Goal: Task Accomplishment & Management: Use online tool/utility

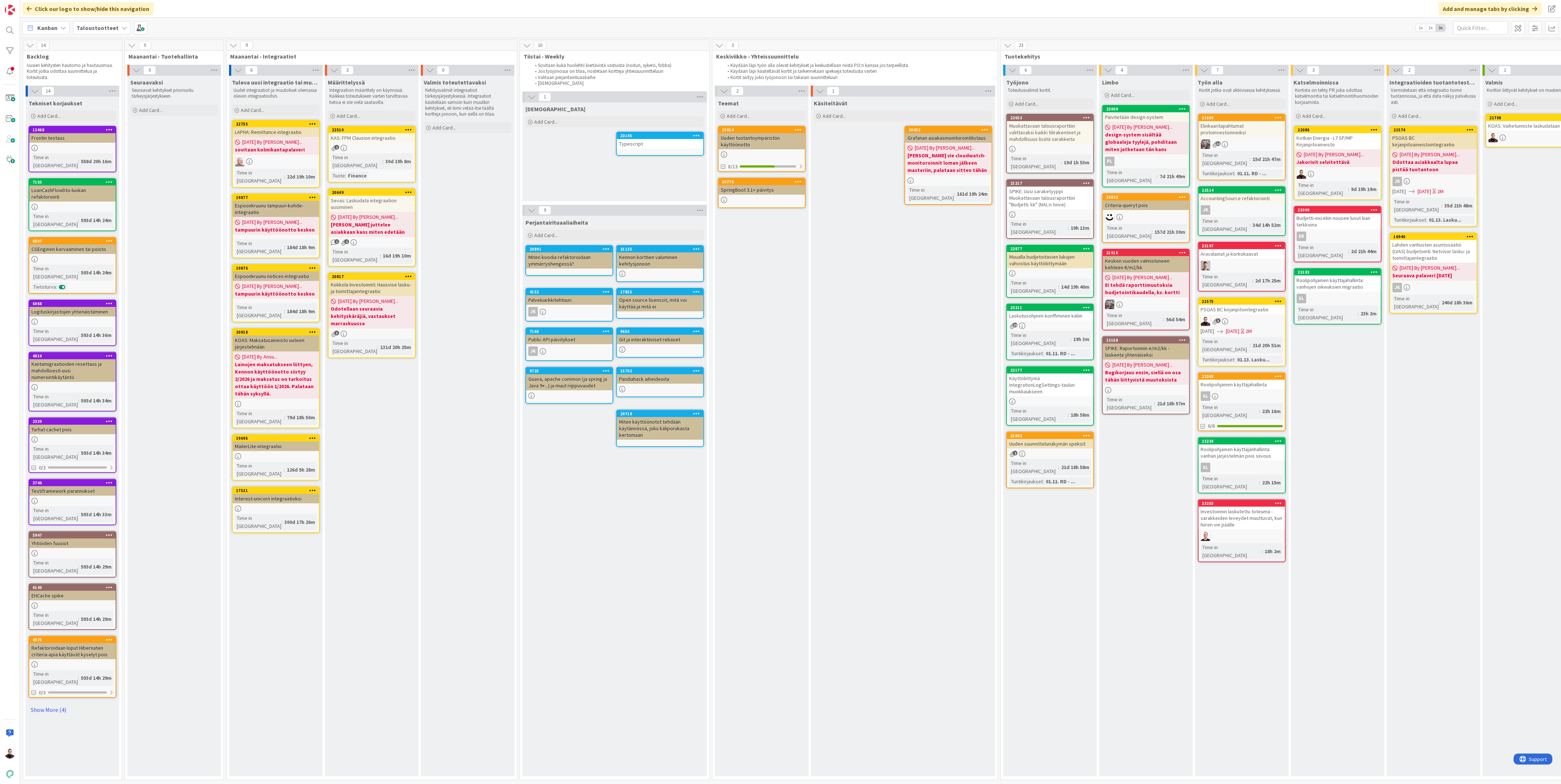
scroll to position [0, 59]
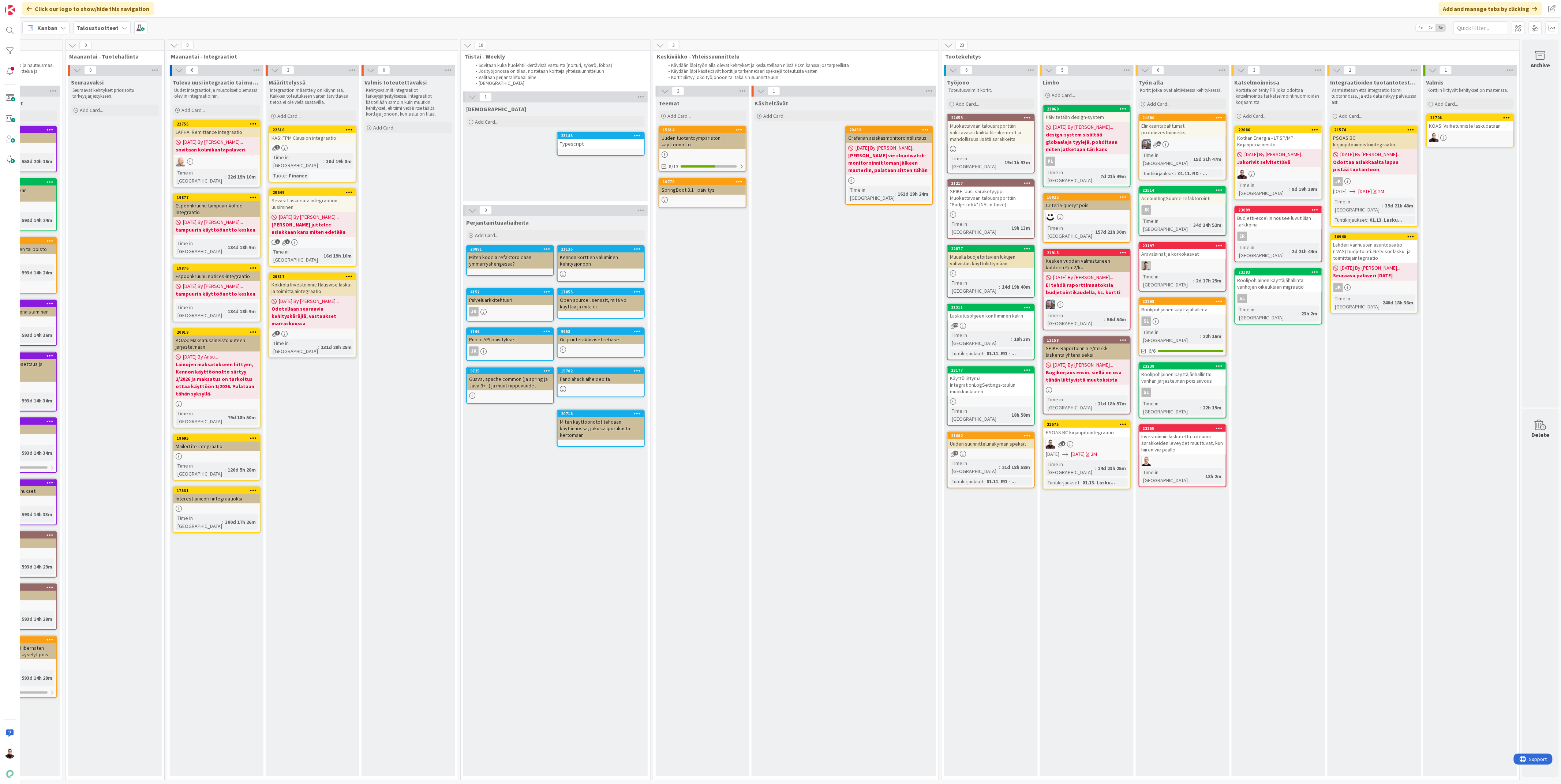
click at [1088, 428] on div "PSOAS BC kirjanpitointegraatio" at bounding box center [1087, 433] width 87 height 10
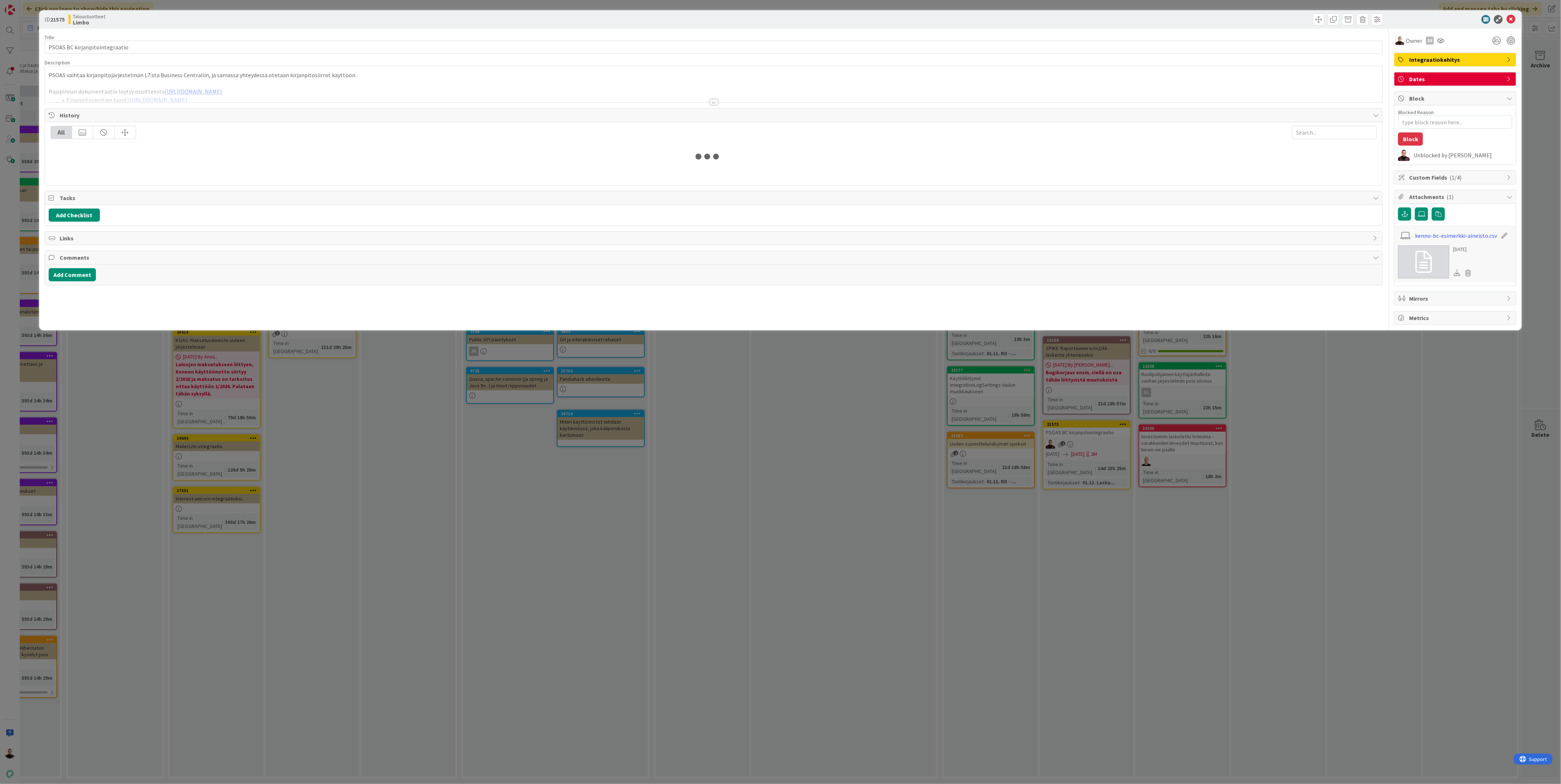
type textarea "x"
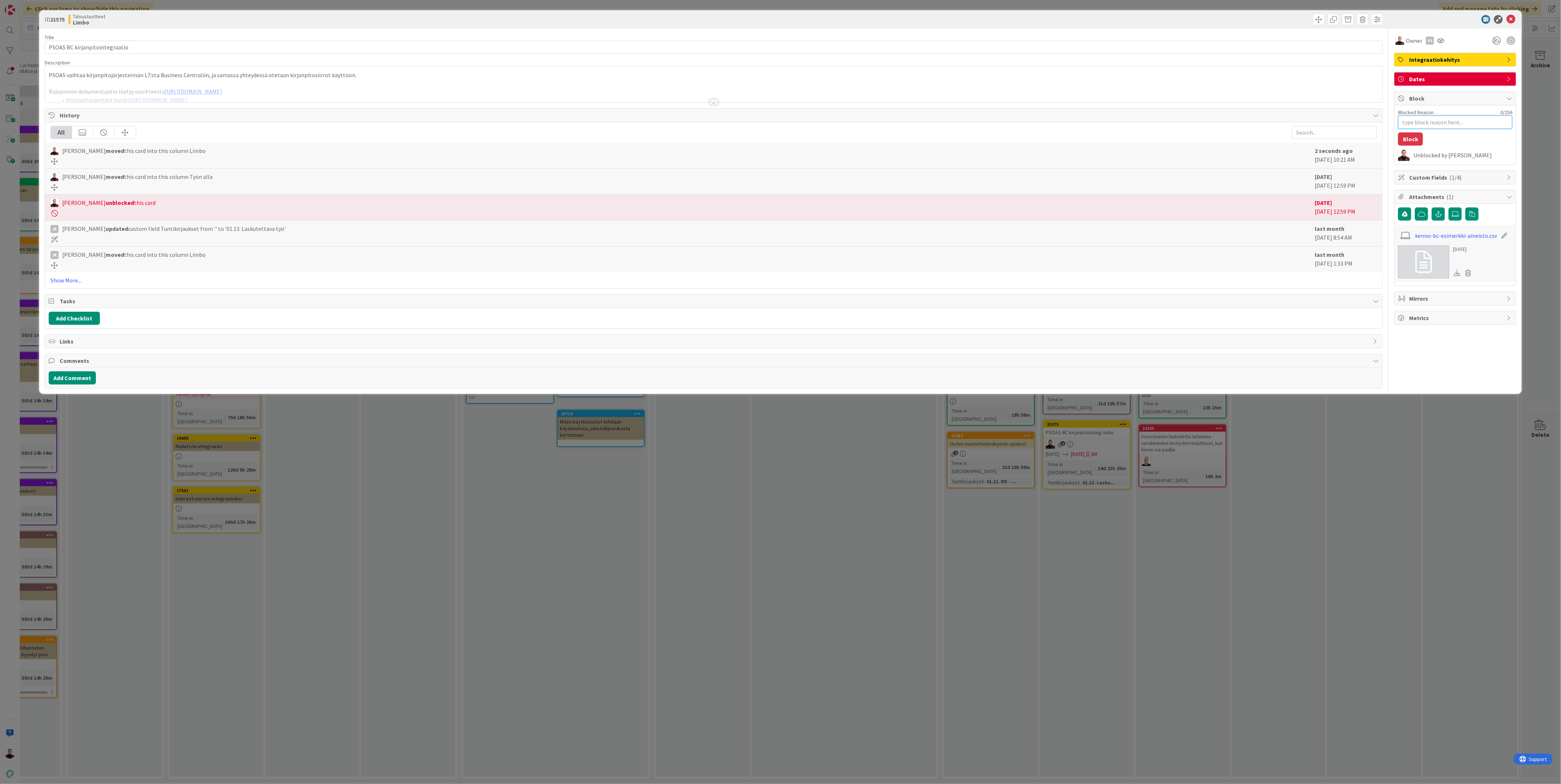
click at [1436, 125] on textarea "Blocked Reason" at bounding box center [1455, 122] width 114 height 13
type textarea "i"
type textarea "x"
type textarea "in"
type textarea "x"
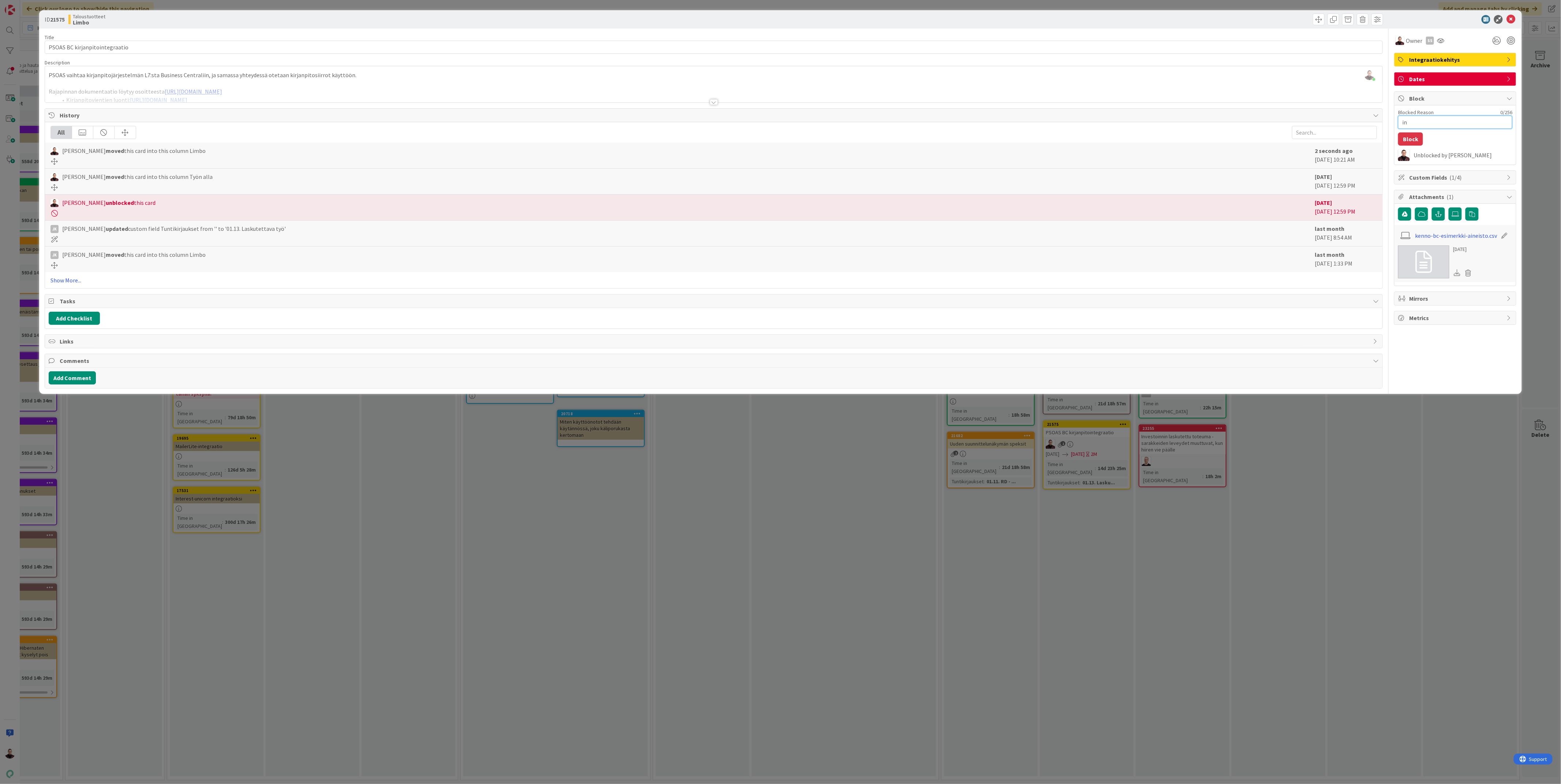
type textarea "int"
type textarea "x"
type textarea "inte"
type textarea "x"
type textarea "integ"
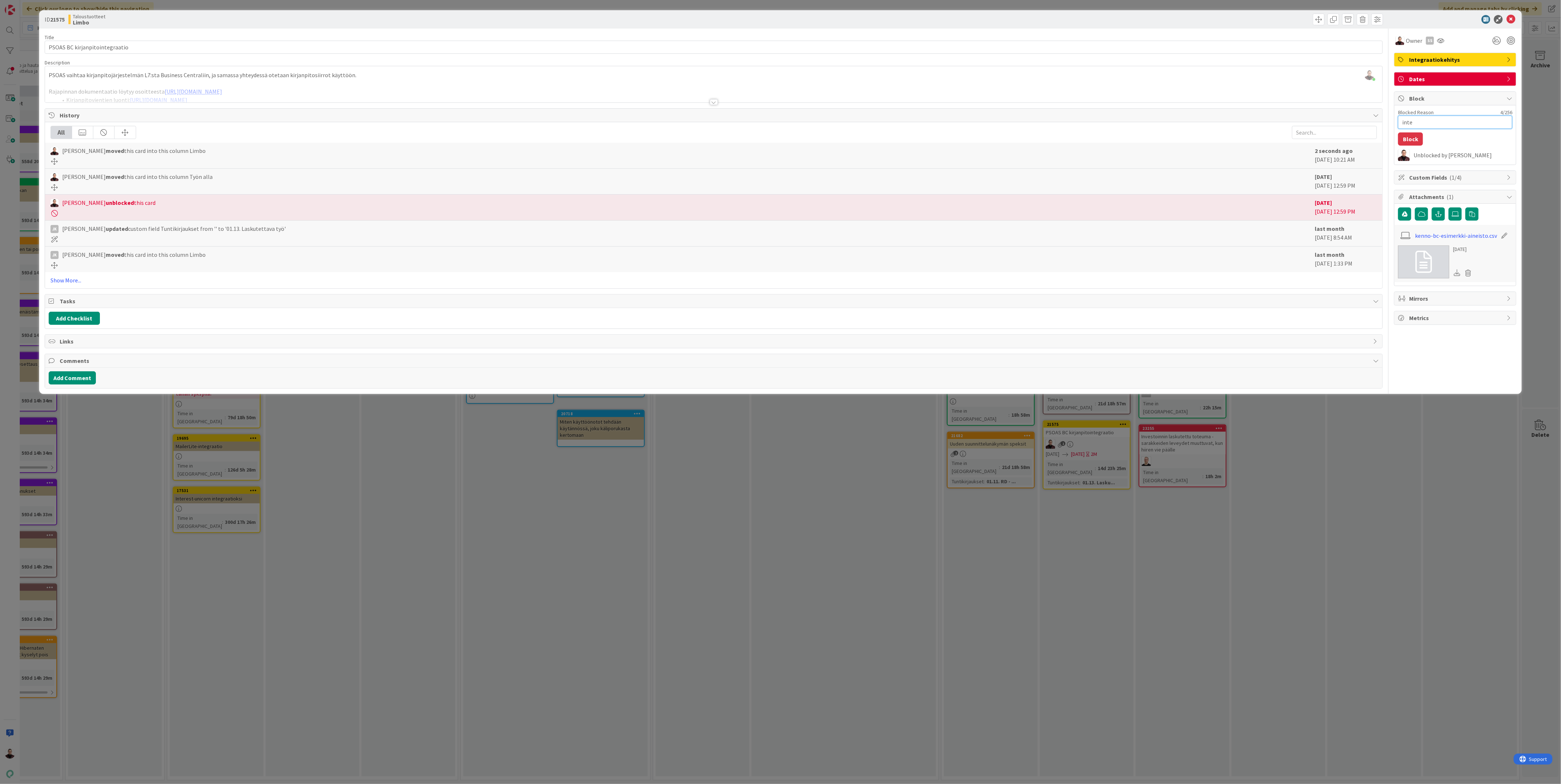
type textarea "x"
type textarea "integr"
type textarea "x"
type textarea "integra"
type textarea "x"
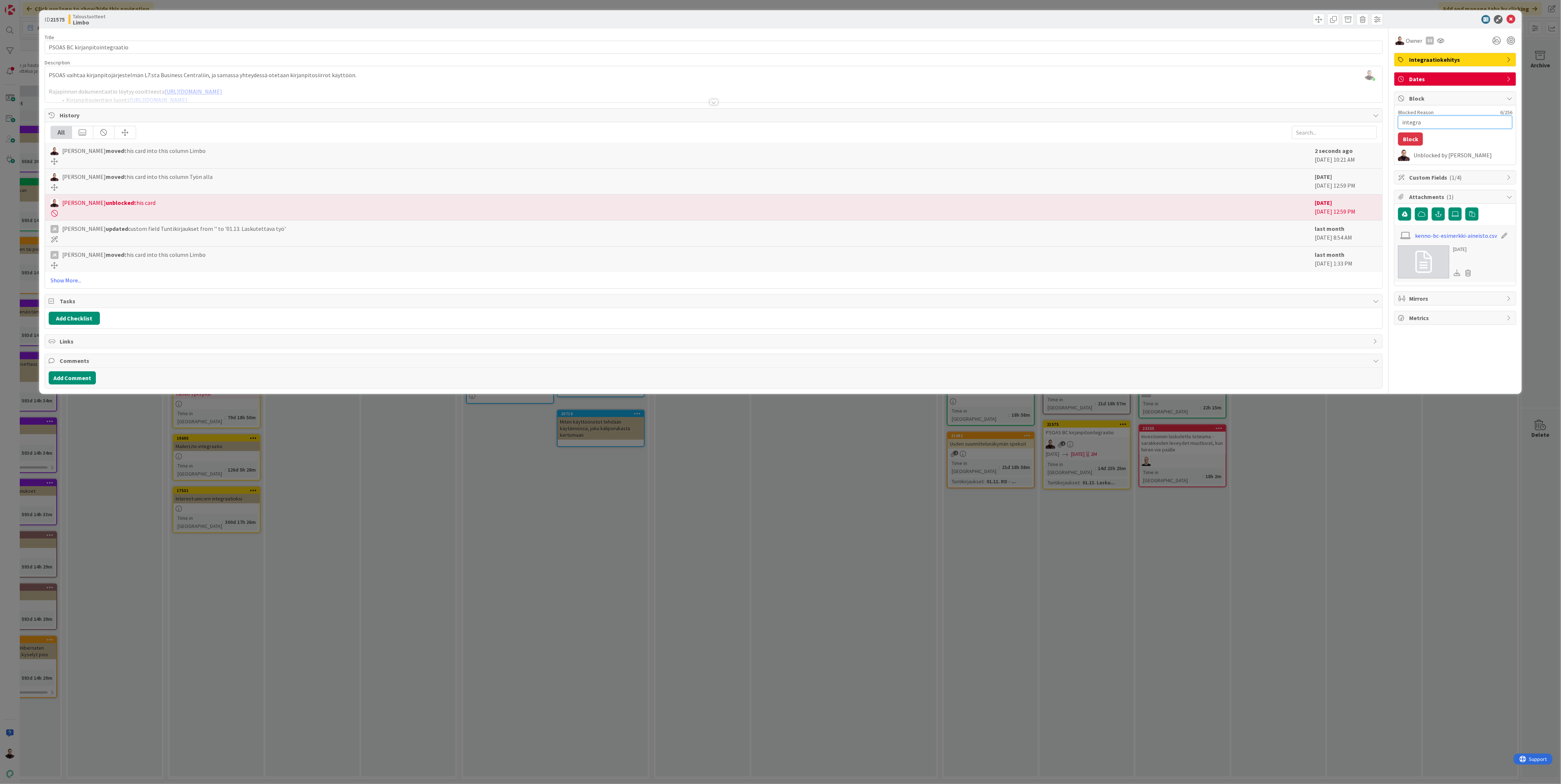
type textarea "integraa"
type textarea "x"
type textarea "integraat"
type textarea "x"
type textarea "integraati"
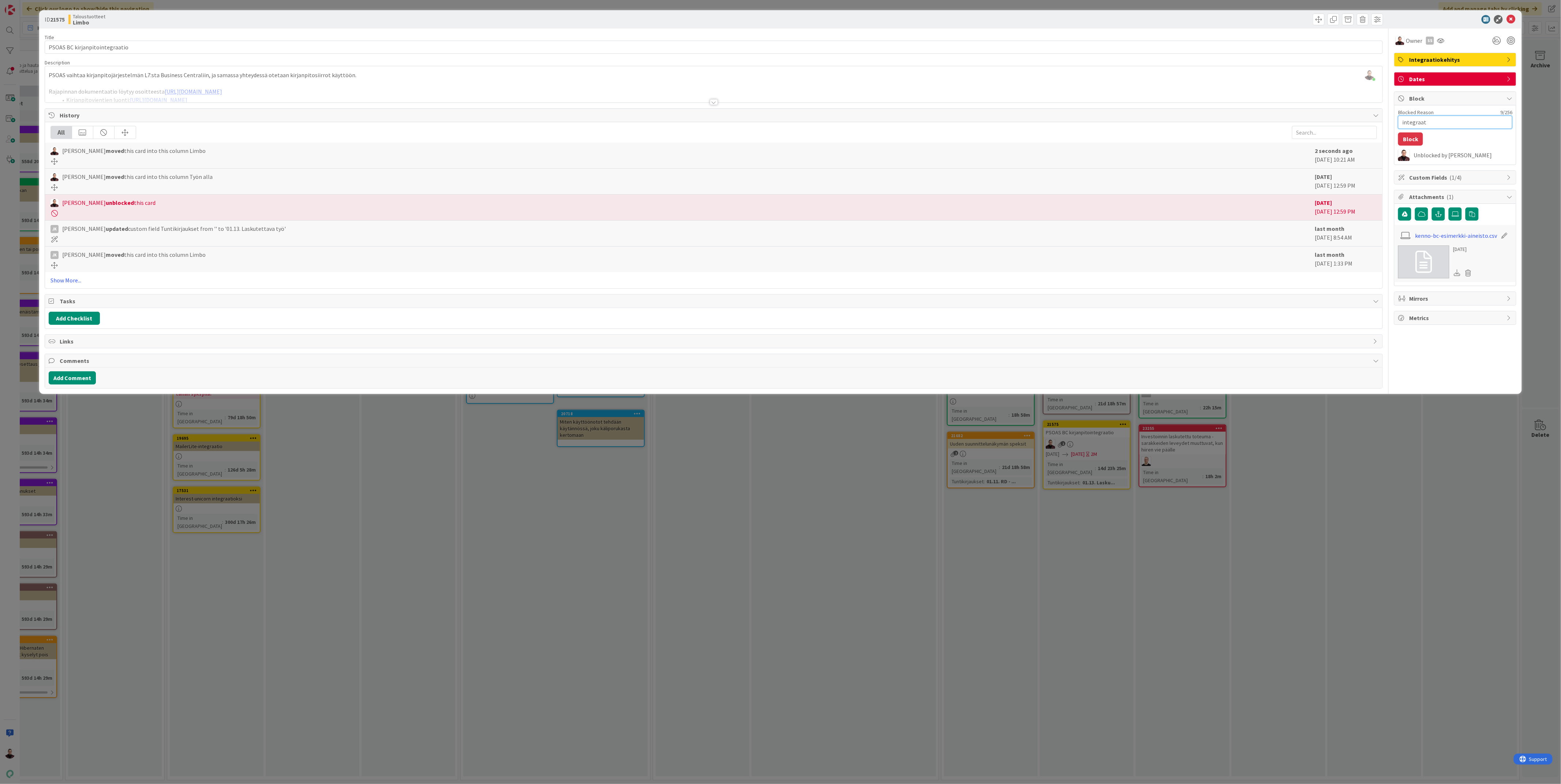
type textarea "x"
type textarea "integraatio"
type textarea "x"
type textarea "integraation"
type textarea "x"
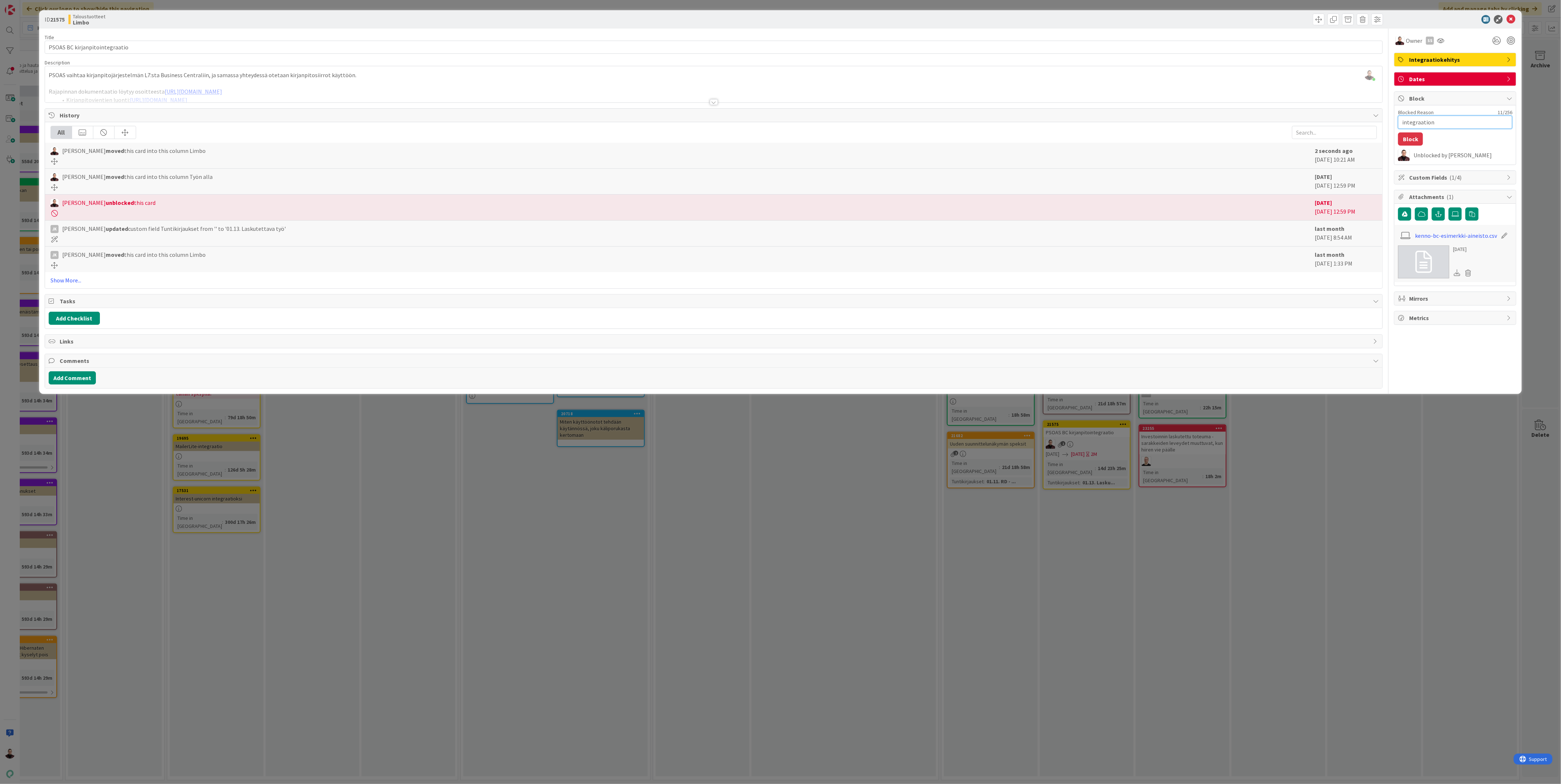
type textarea "integraation"
type textarea "x"
type textarea "integraation o"
type textarea "x"
type textarea "integraation os"
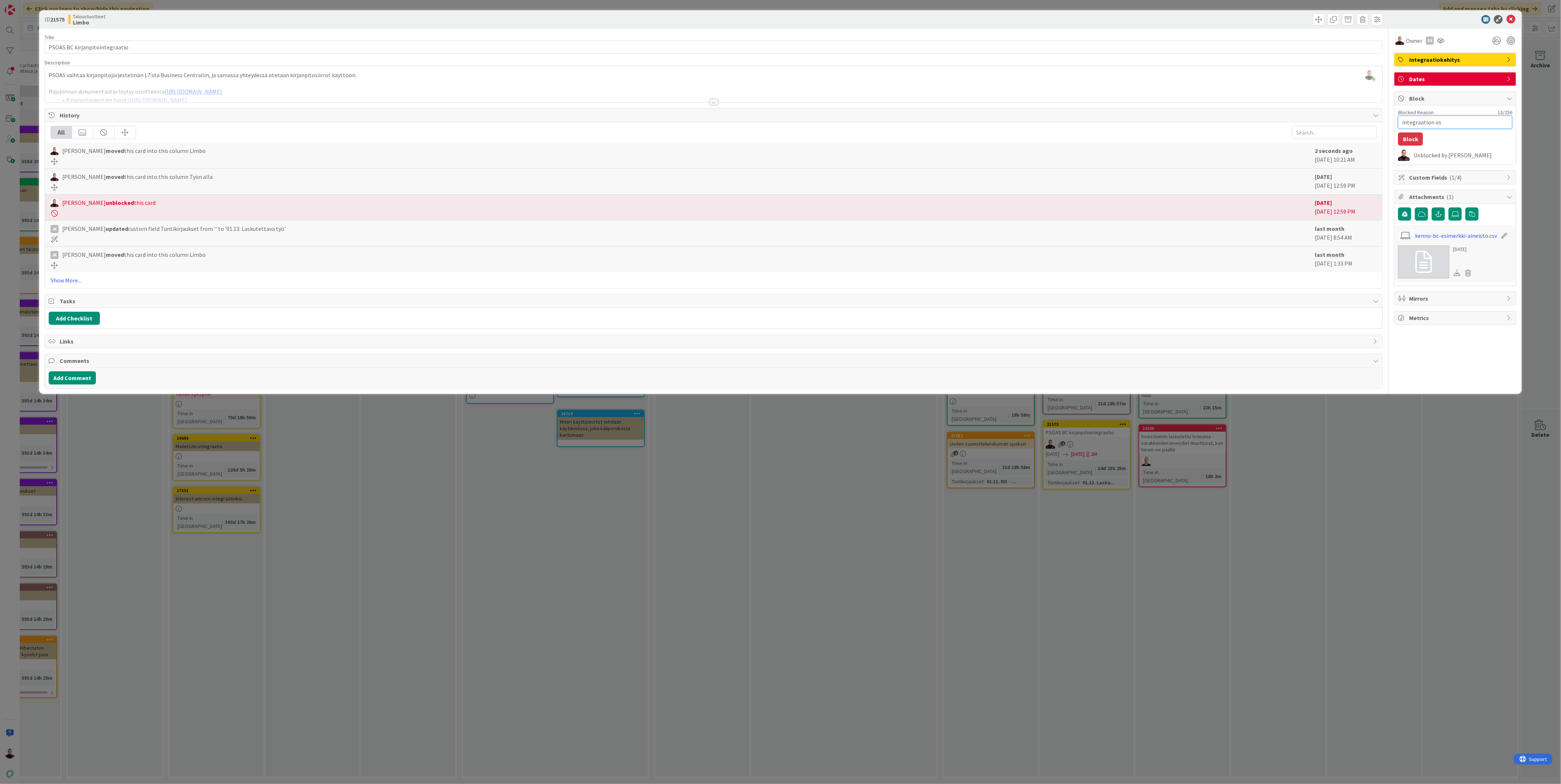
type textarea "x"
type textarea "integraation osa"
type textarea "x"
type textarea "integraation osal"
type textarea "x"
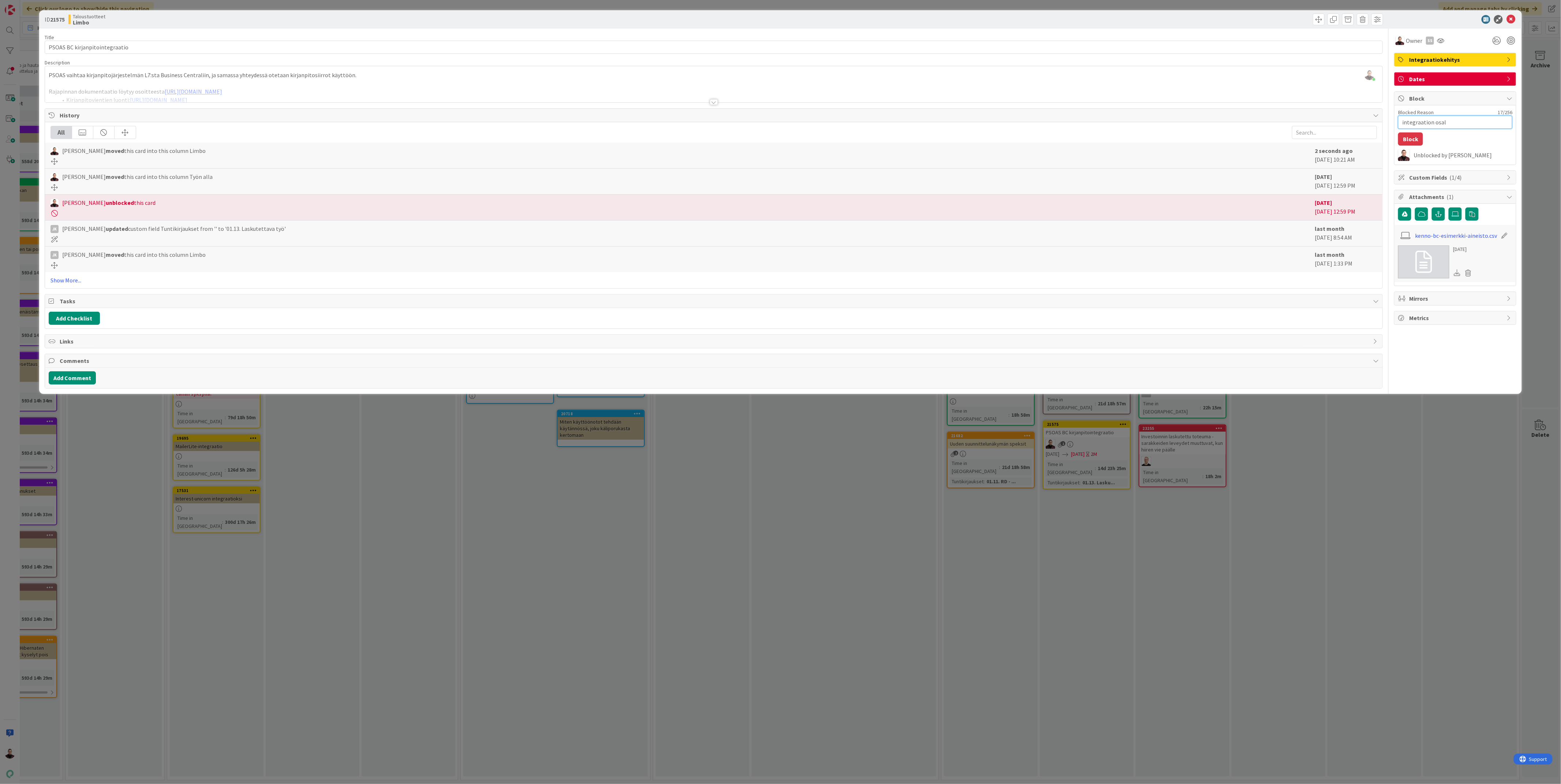
type textarea "integraation osalt"
type textarea "x"
type textarea "integraation osalta"
type textarea "x"
type textarea "integraation osalta"
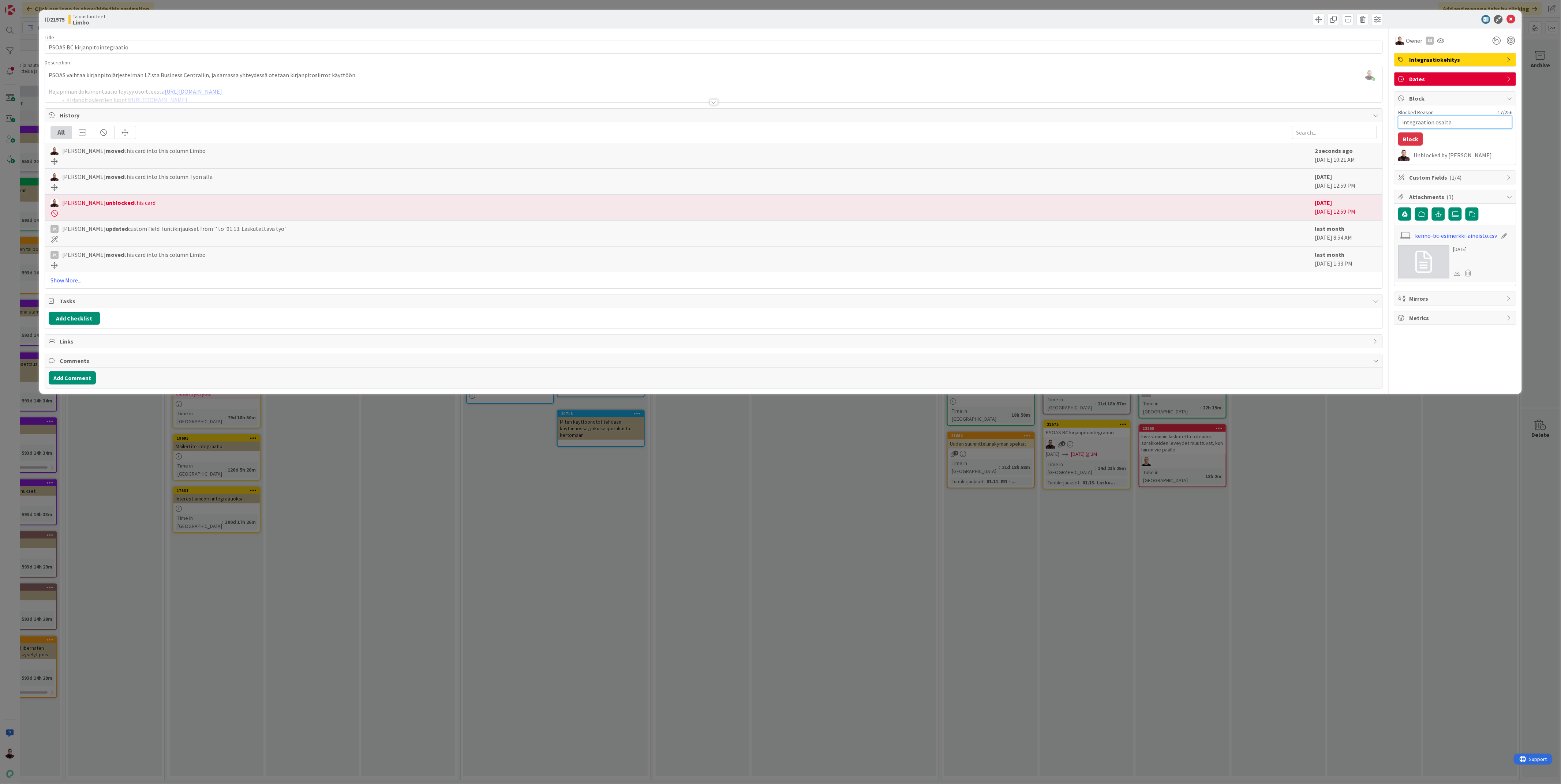
type textarea "x"
type textarea "integraation osalta k"
type textarea "x"
type textarea "integraation osalta"
type textarea "x"
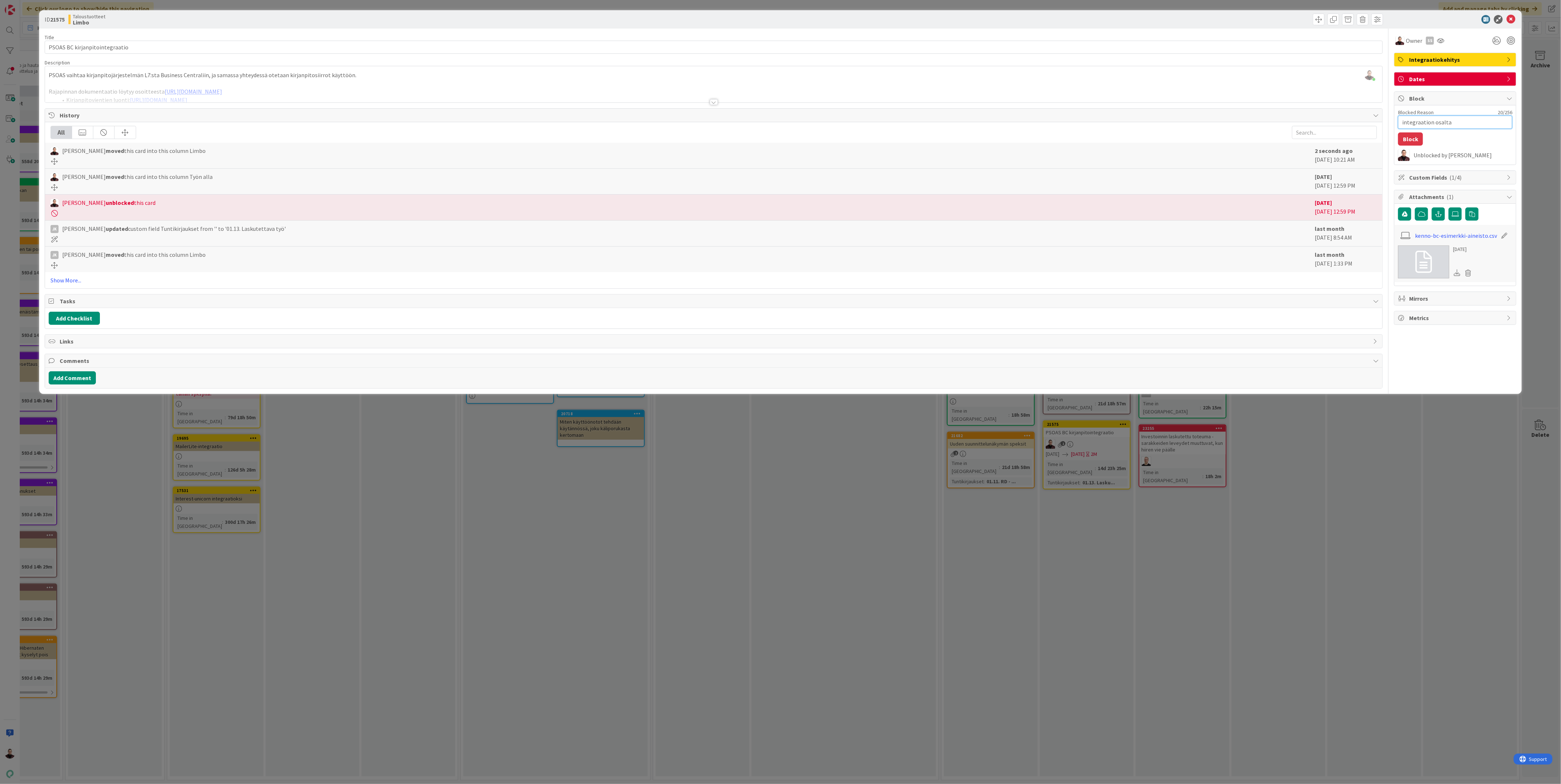
type textarea "integraation osalta p"
type textarea "x"
type textarea "integraation osalta pal"
type textarea "x"
type textarea "integraation osalta pala"
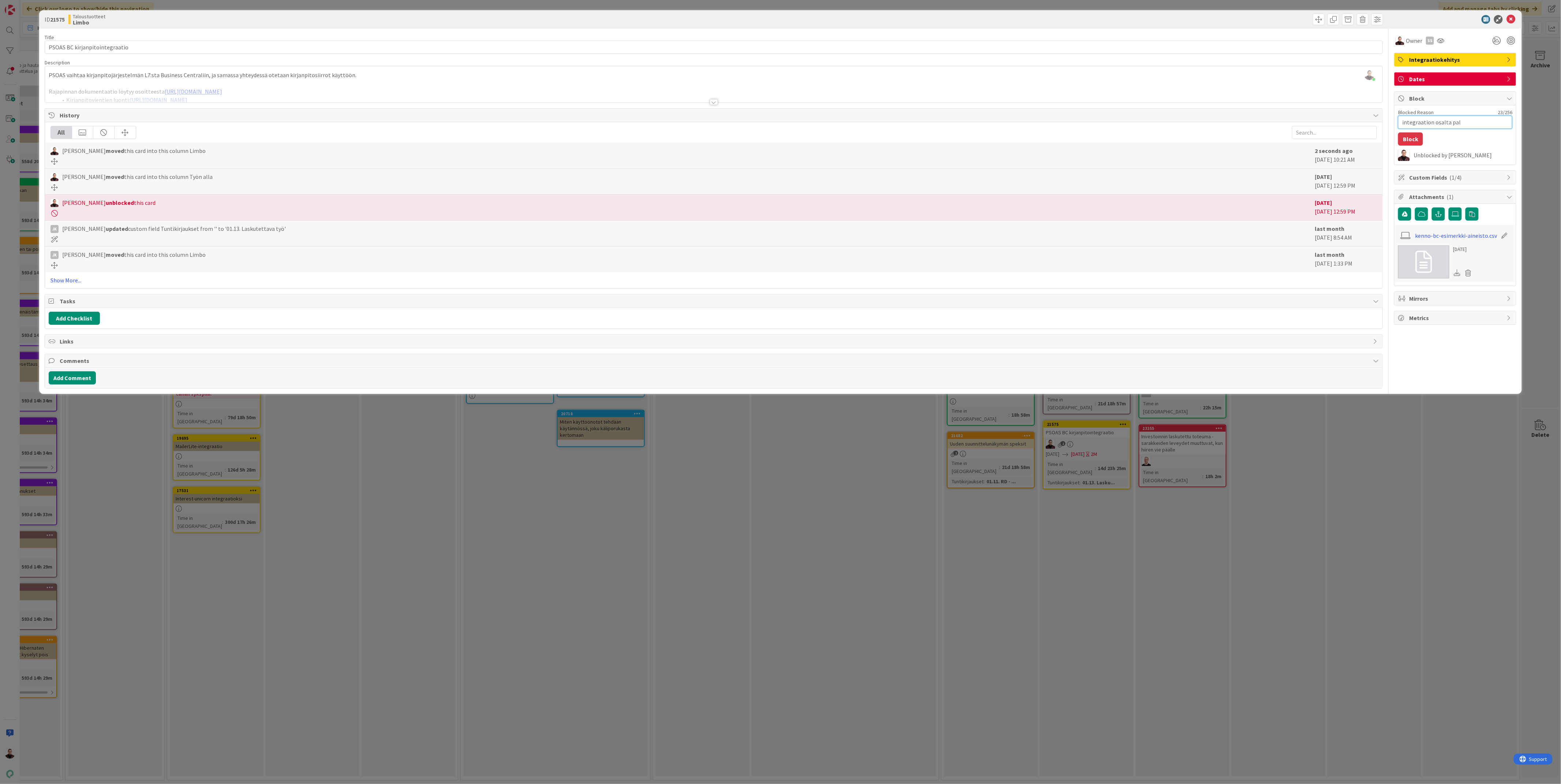
type textarea "x"
type textarea "integraation osalta palat"
type textarea "x"
type textarea "integraation osalta palata"
type textarea "x"
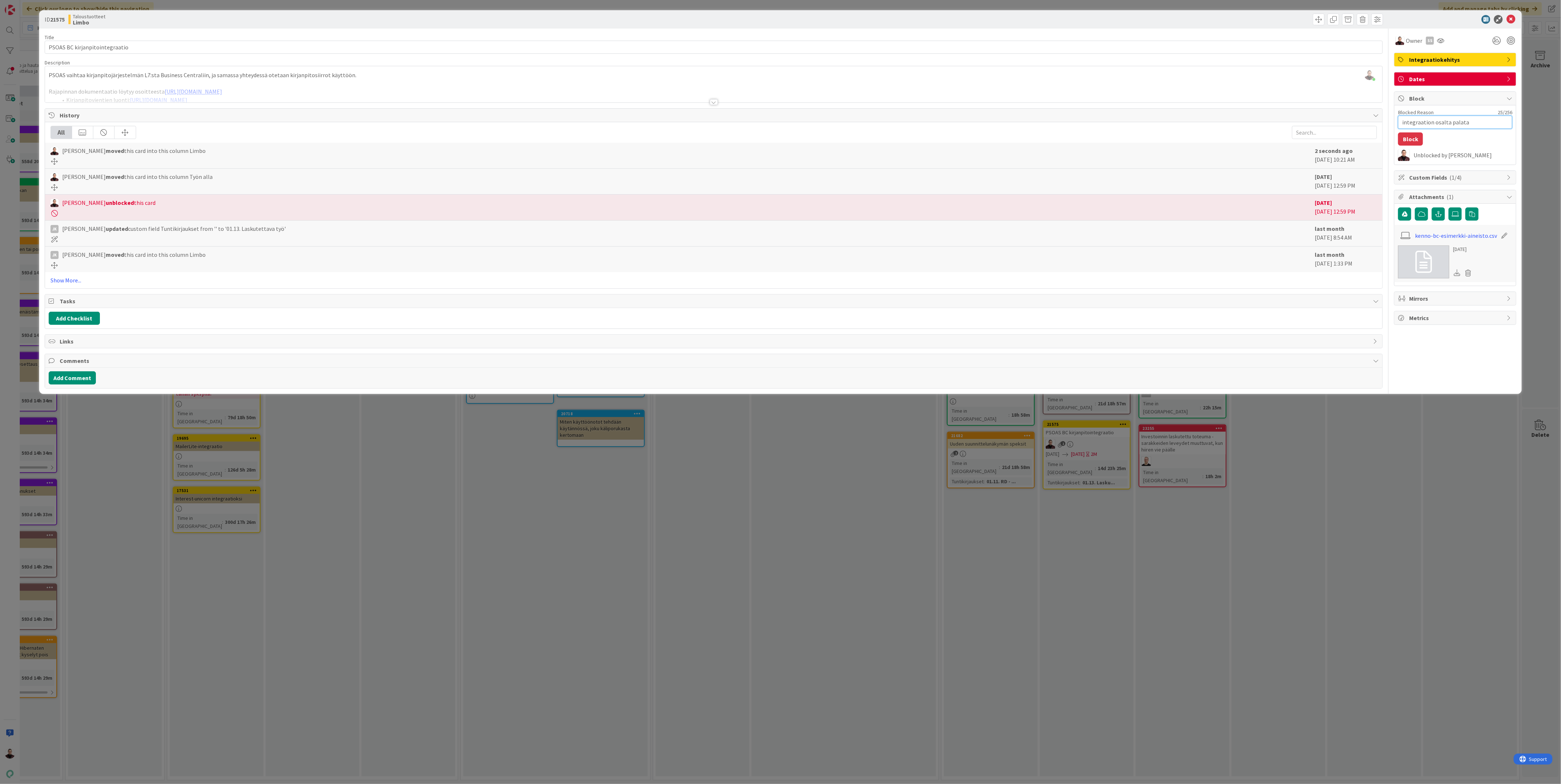
type textarea "integraation osalta palataa"
type textarea "x"
type textarea "integraation osalta palataan"
type textarea "x"
type textarea "integraation osalta palataan"
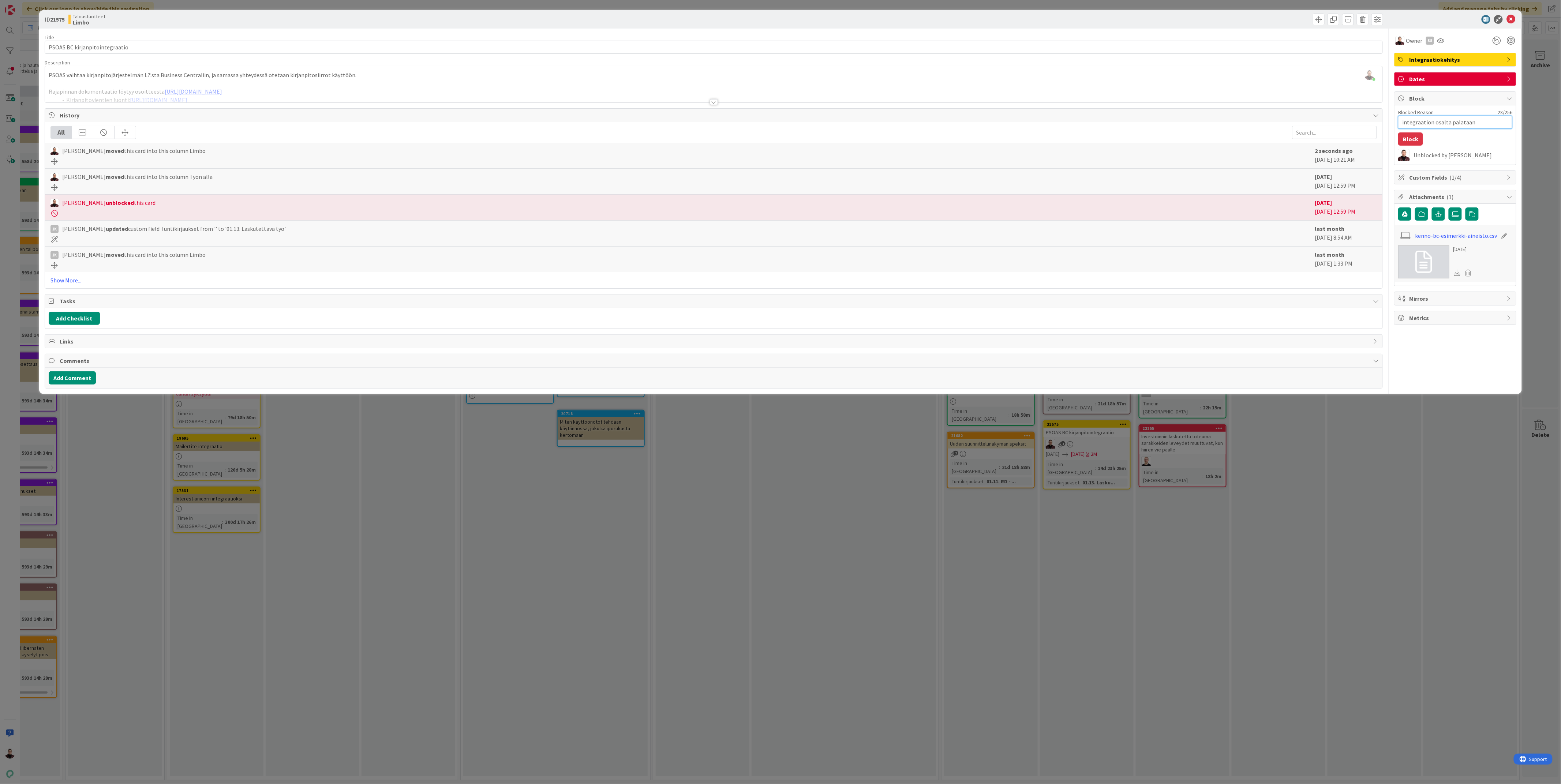
type textarea "x"
type textarea "integraation osalta palataan a"
type textarea "x"
type textarea "integraation osalta palataan as"
type textarea "x"
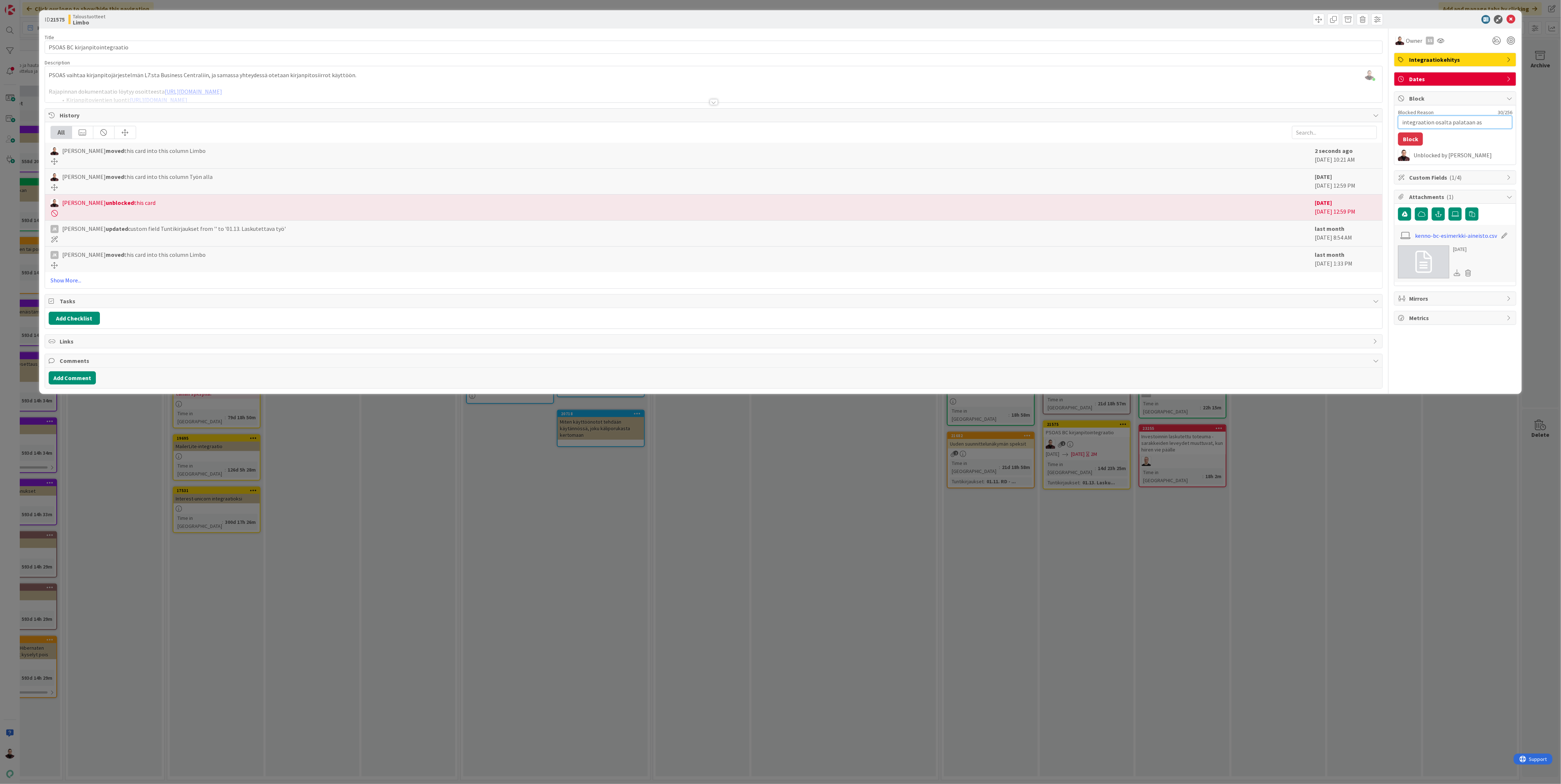
type textarea "integraation osalta palataan asi"
type textarea "x"
type textarea "integraation osalta palataan asia"
type textarea "x"
type textarea "integraation osalta palataan asiaa"
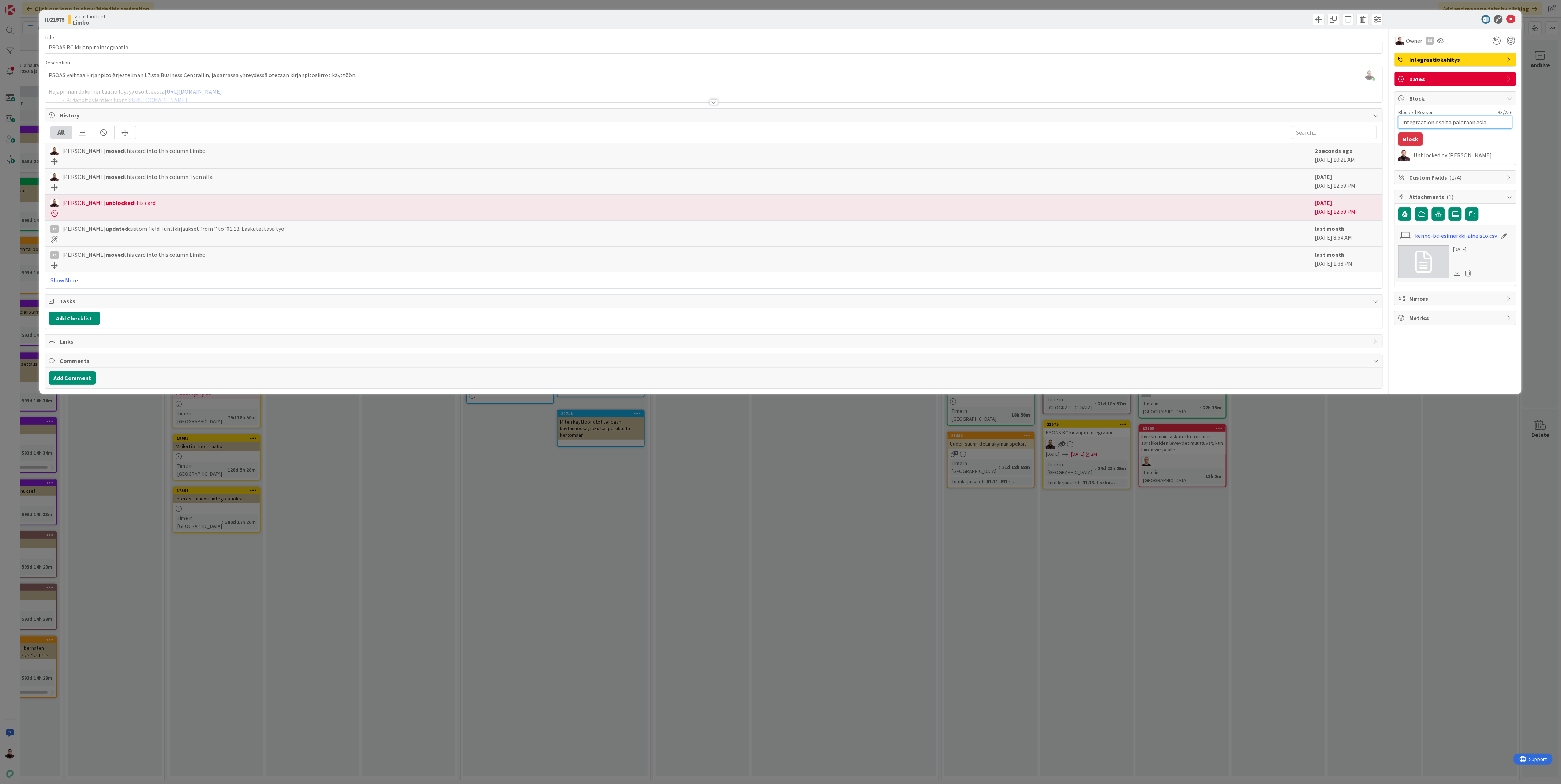
type textarea "x"
type textarea "integraation osalta palataan asiaan"
type textarea "x"
type textarea "integraation osalta palataan asiaan"
type textarea "x"
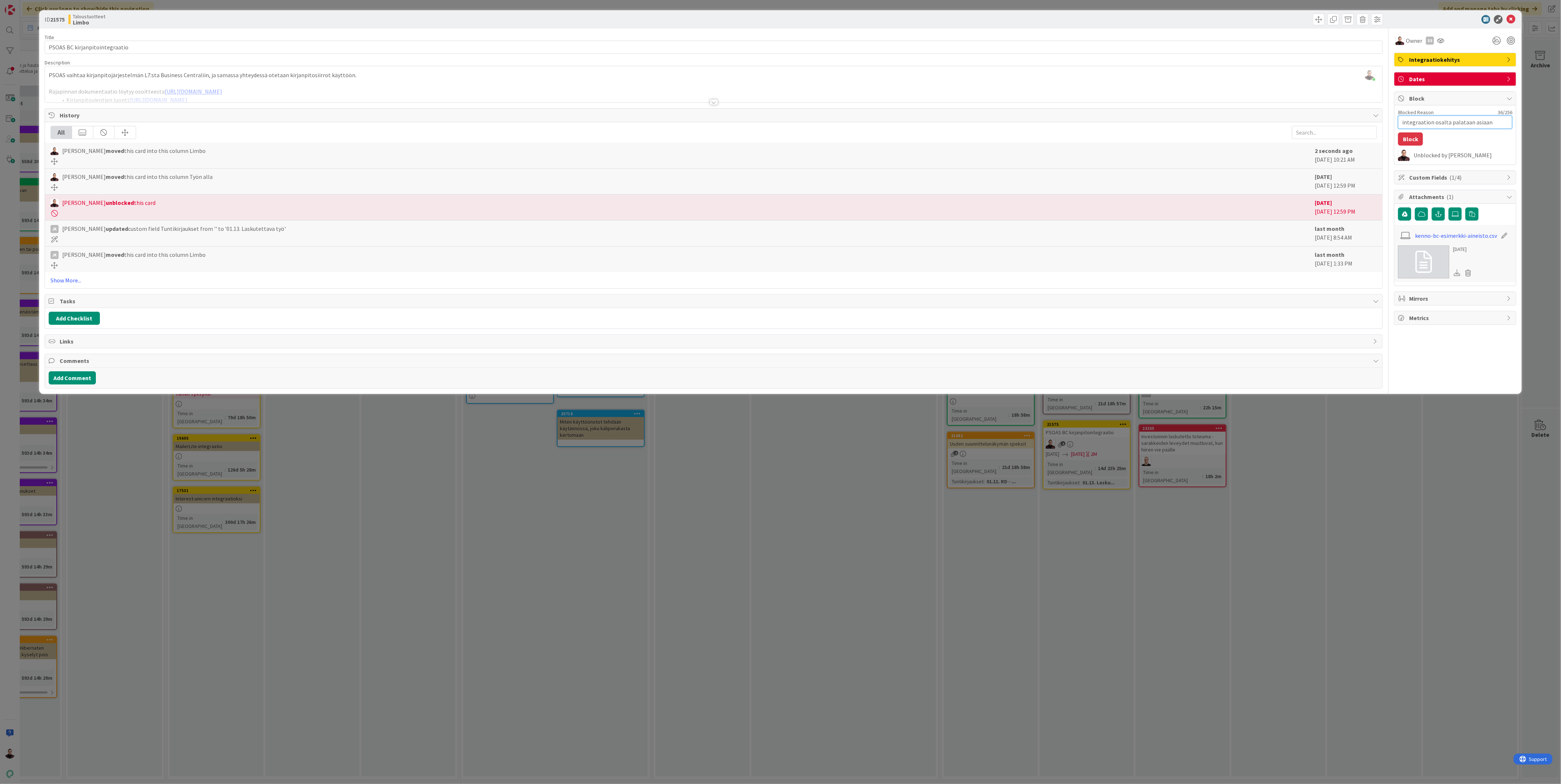
type textarea "integraation osalta palataan asiaan j"
type textarea "x"
type textarea "integraation osalta palataan asiaan jo"
type textarea "x"
type textarea "integraation osalta palataan asiaan jos"
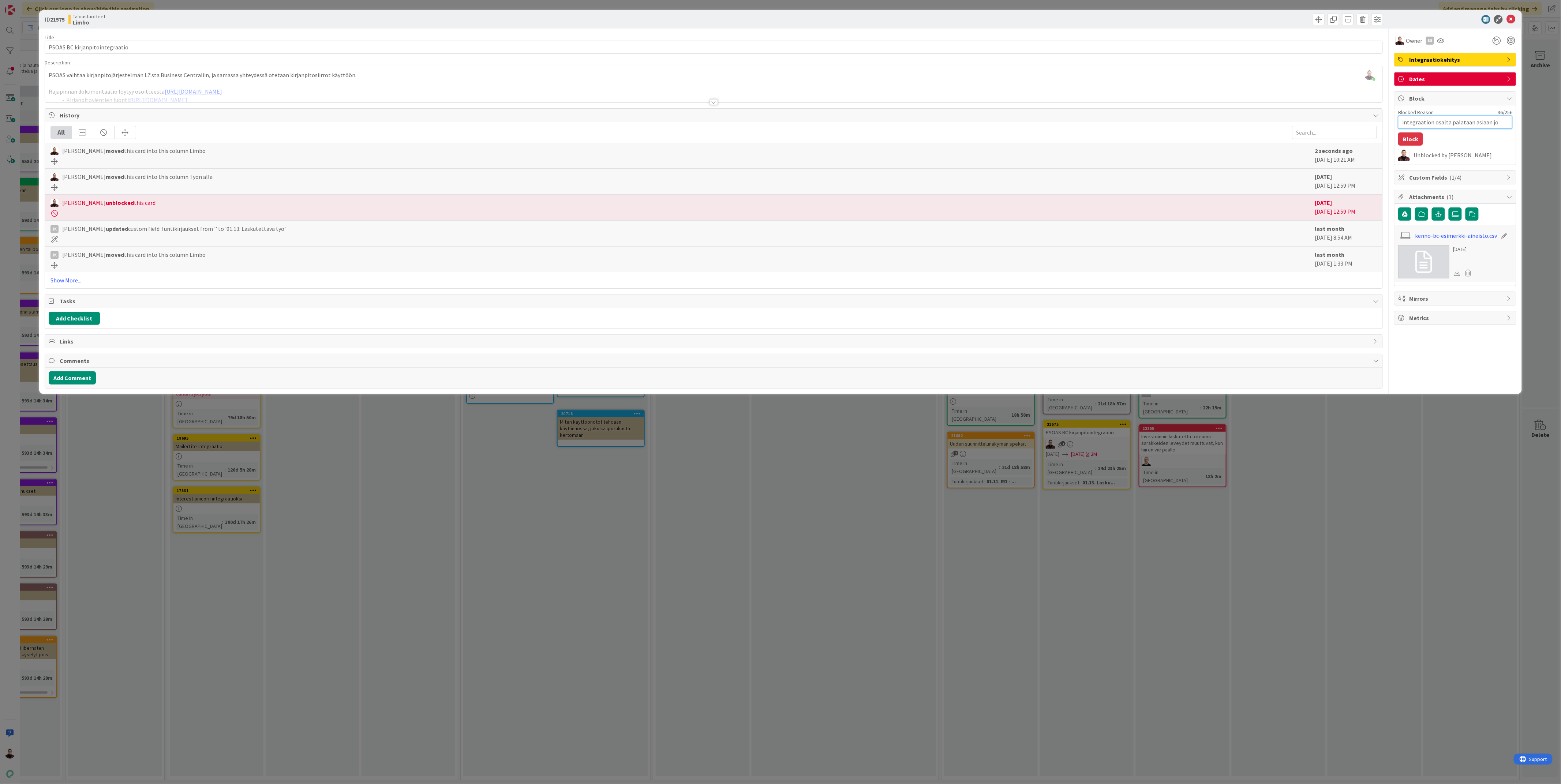
type textarea "x"
type textarea "integraation osalta palataan asiaan jos"
type textarea "x"
type textarea "integraation osalta palataan asiaan jos a"
type textarea "x"
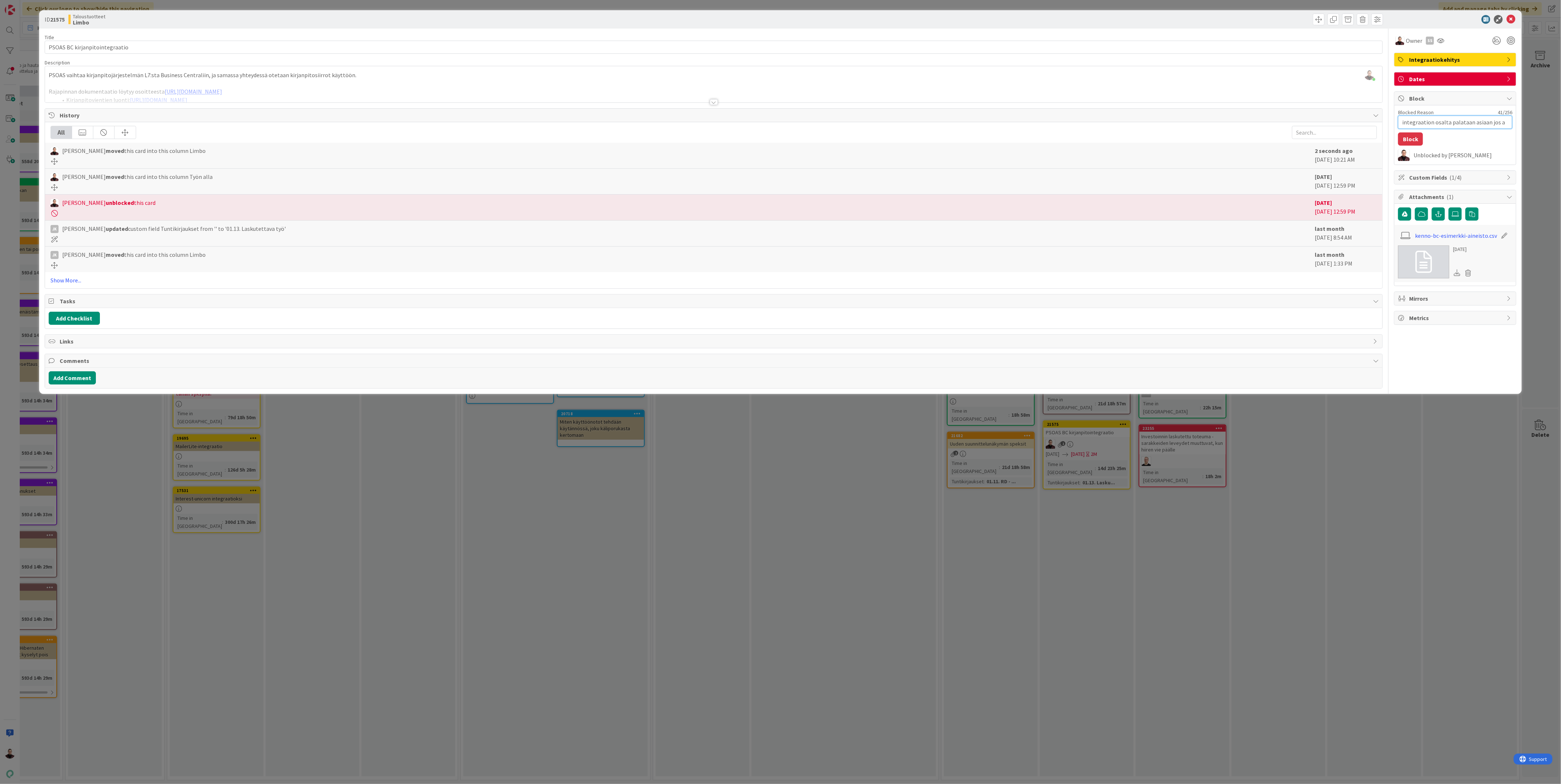
type textarea "integraation osalta palataan asiaan jos as"
type textarea "x"
type textarea "integraation osalta palataan asiaan jos asi"
type textarea "x"
type textarea "integraation osalta palataan asiaan jos asik"
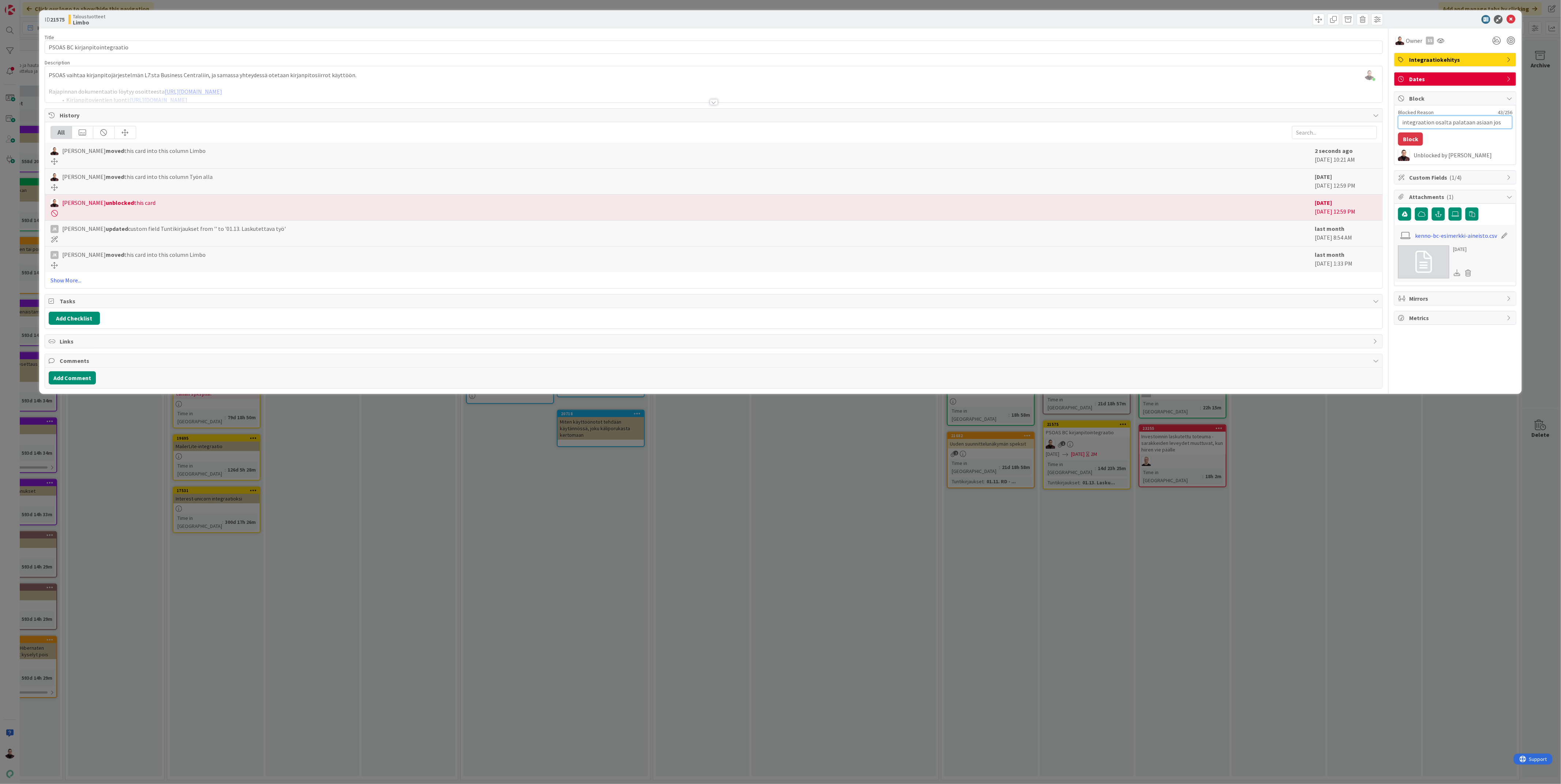
type textarea "x"
type textarea "integraation osalta palataan asiaan jos asika"
type textarea "x"
type textarea "integraation osalta palataan asiaan jos asikas"
type textarea "x"
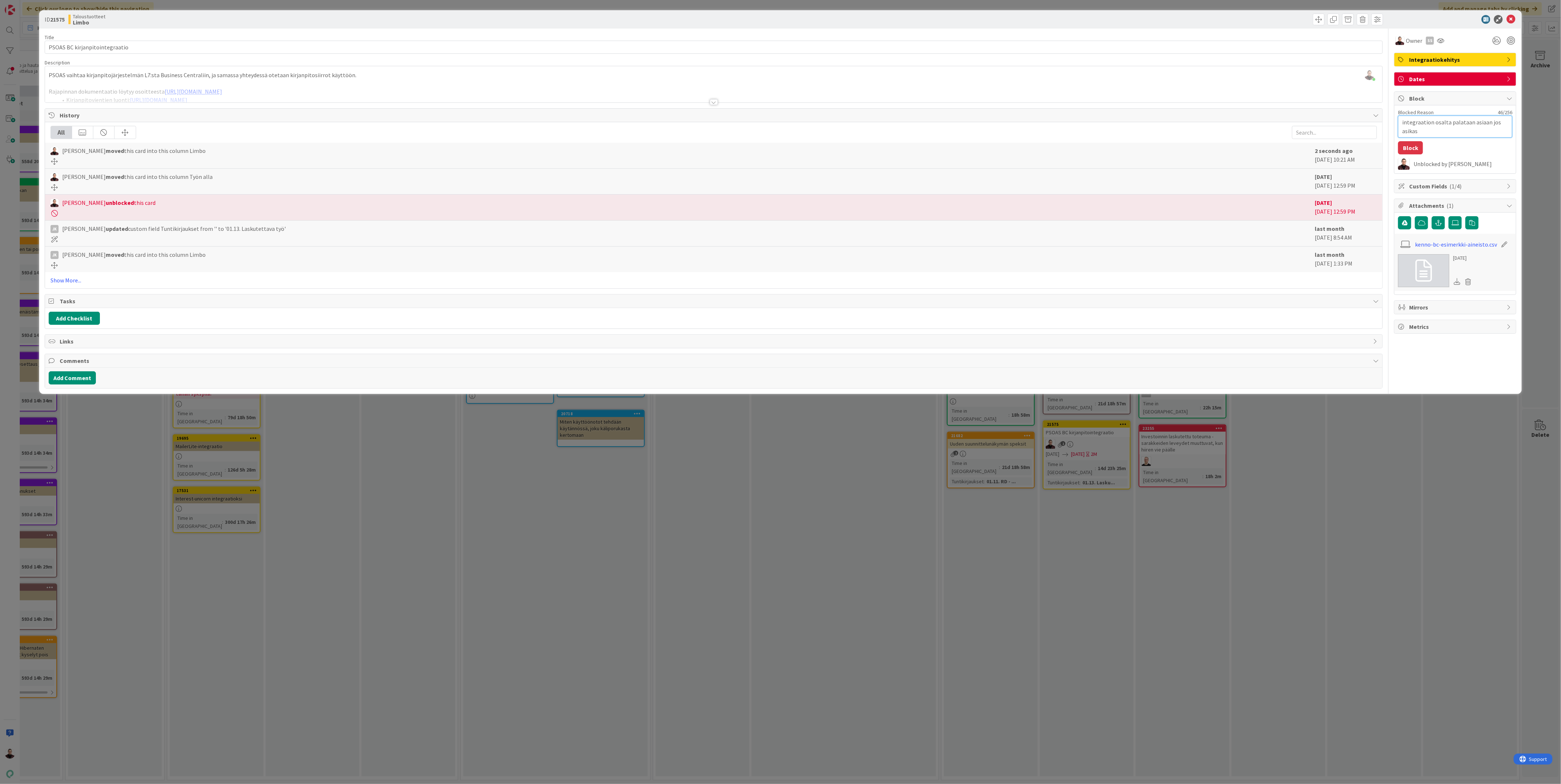
type textarea "integraation osalta palataan asiaan jos asikas"
type textarea "x"
type textarea "integraation osalta palataan asiaan jos asikas"
type textarea "x"
type textarea "integraation osalta palataan asiaan jos asika"
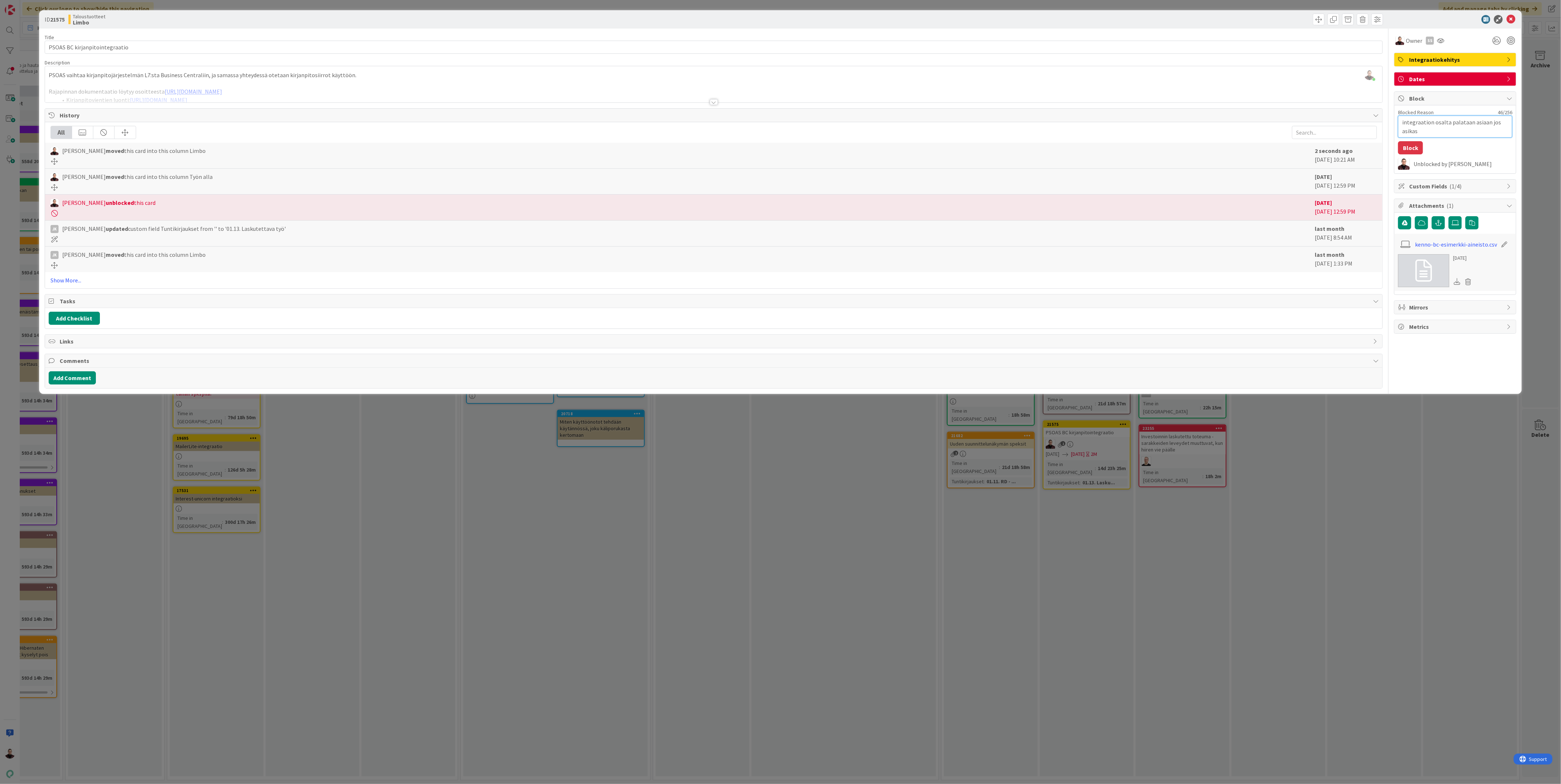
type textarea "x"
type textarea "integraation osalta palataan asiaan jos asik"
type textarea "x"
type textarea "integraation osalta palataan asiaan jos asi"
type textarea "x"
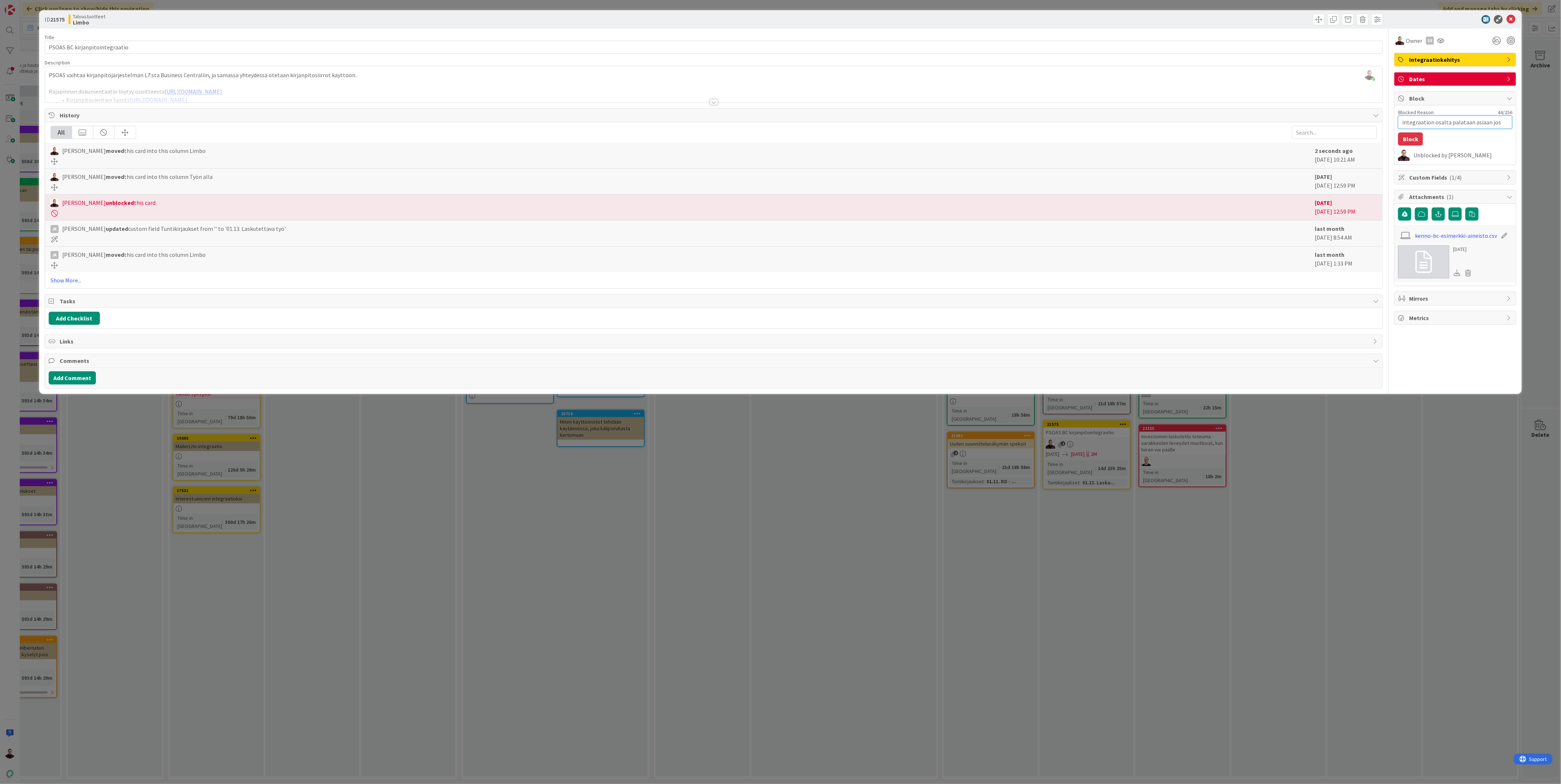
type textarea "integraation osalta palataan asiaan jos as"
type textarea "x"
type textarea "integraation osalta palataan asiaan jos a"
type textarea "x"
type textarea "integraation osalta palataan asiaan jos"
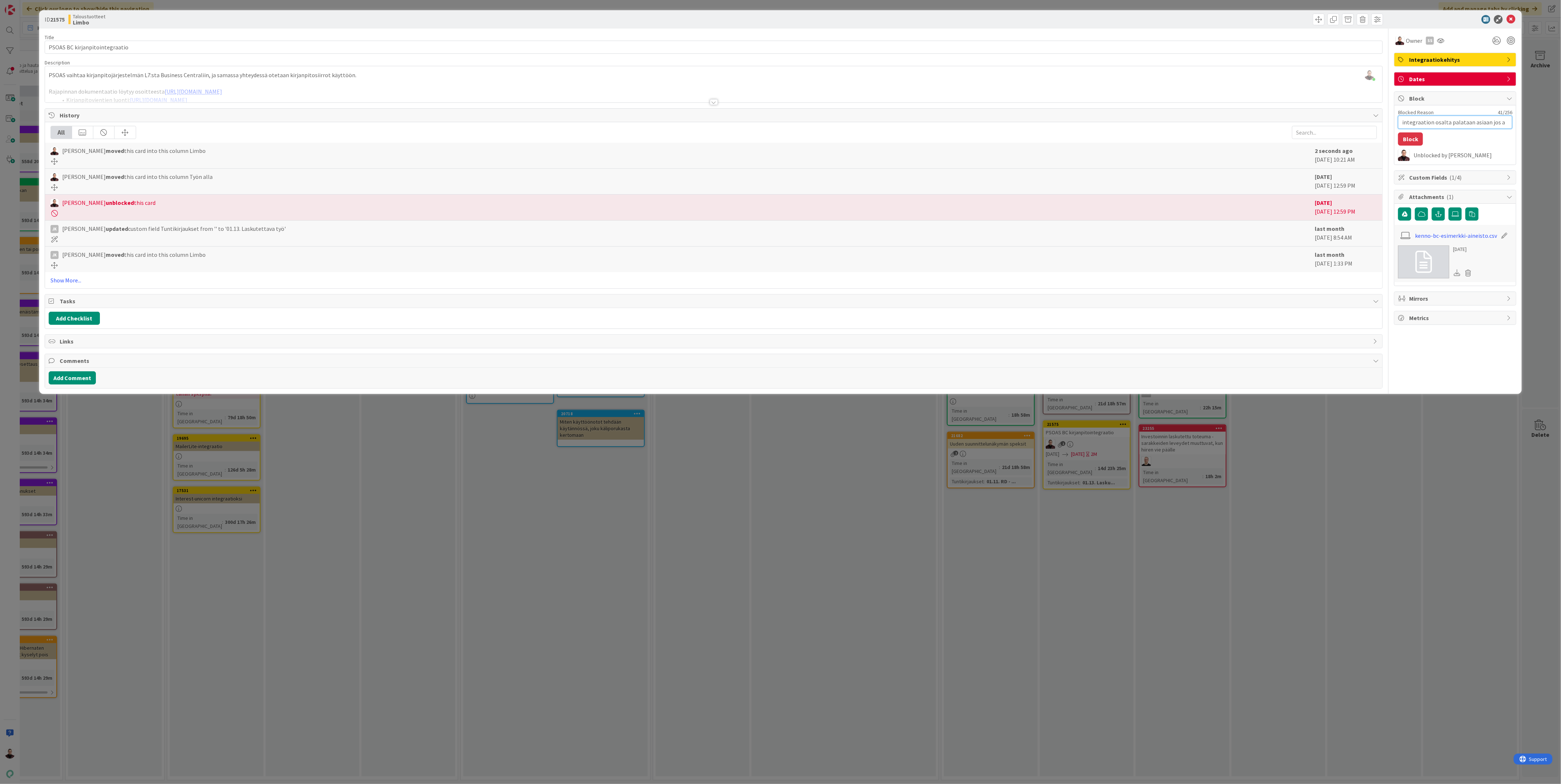
type textarea "x"
type textarea "integraation osalta palataan asiaan jos"
type textarea "x"
type textarea "integraation osalta palataan asiaan jo"
type textarea "x"
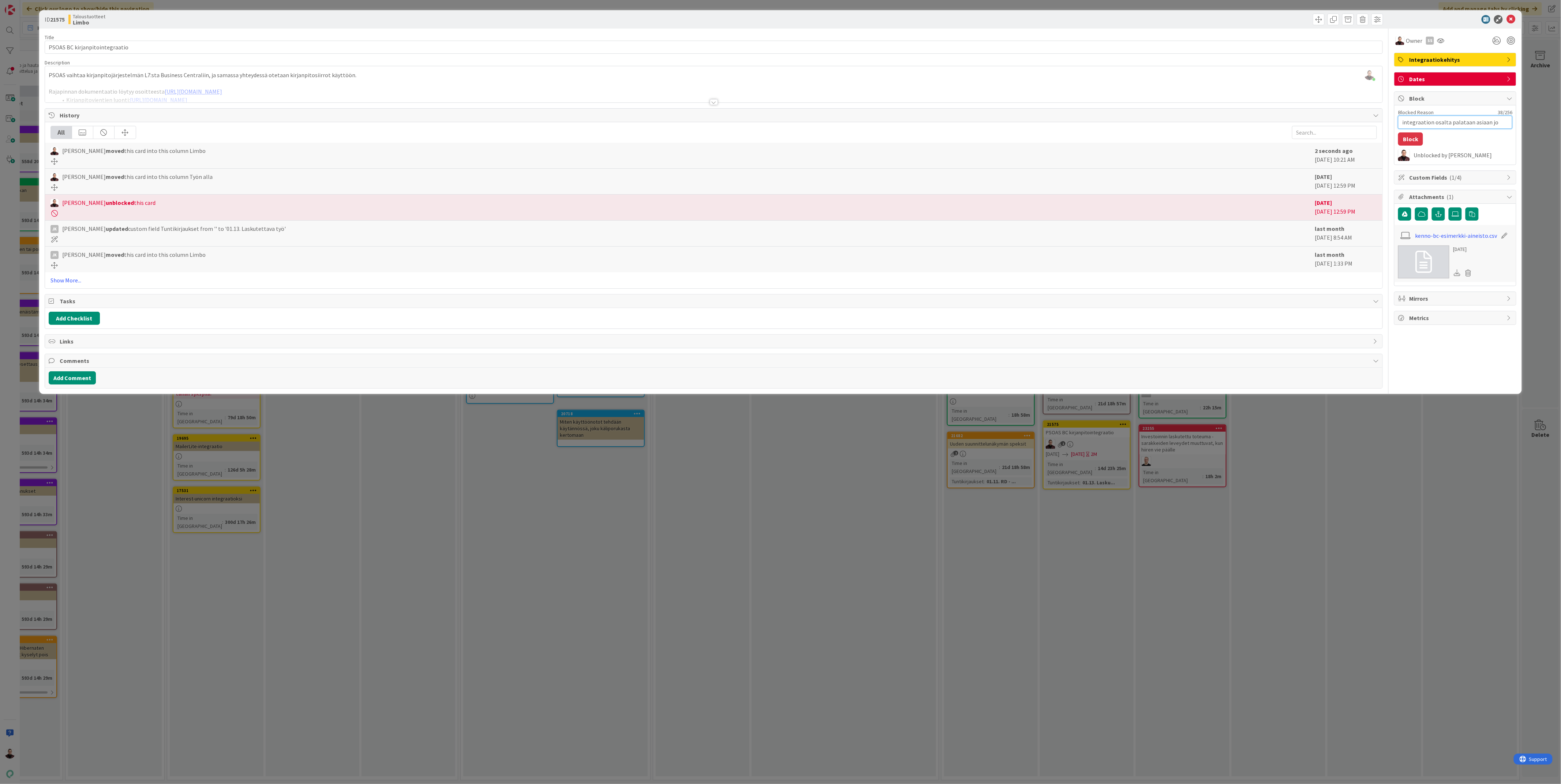
type textarea "integraation osalta palataan asiaan j"
type textarea "x"
type textarea "integraation osalta palataan asiaan"
type textarea "x"
type textarea "integraation osalta palataan asiaan"
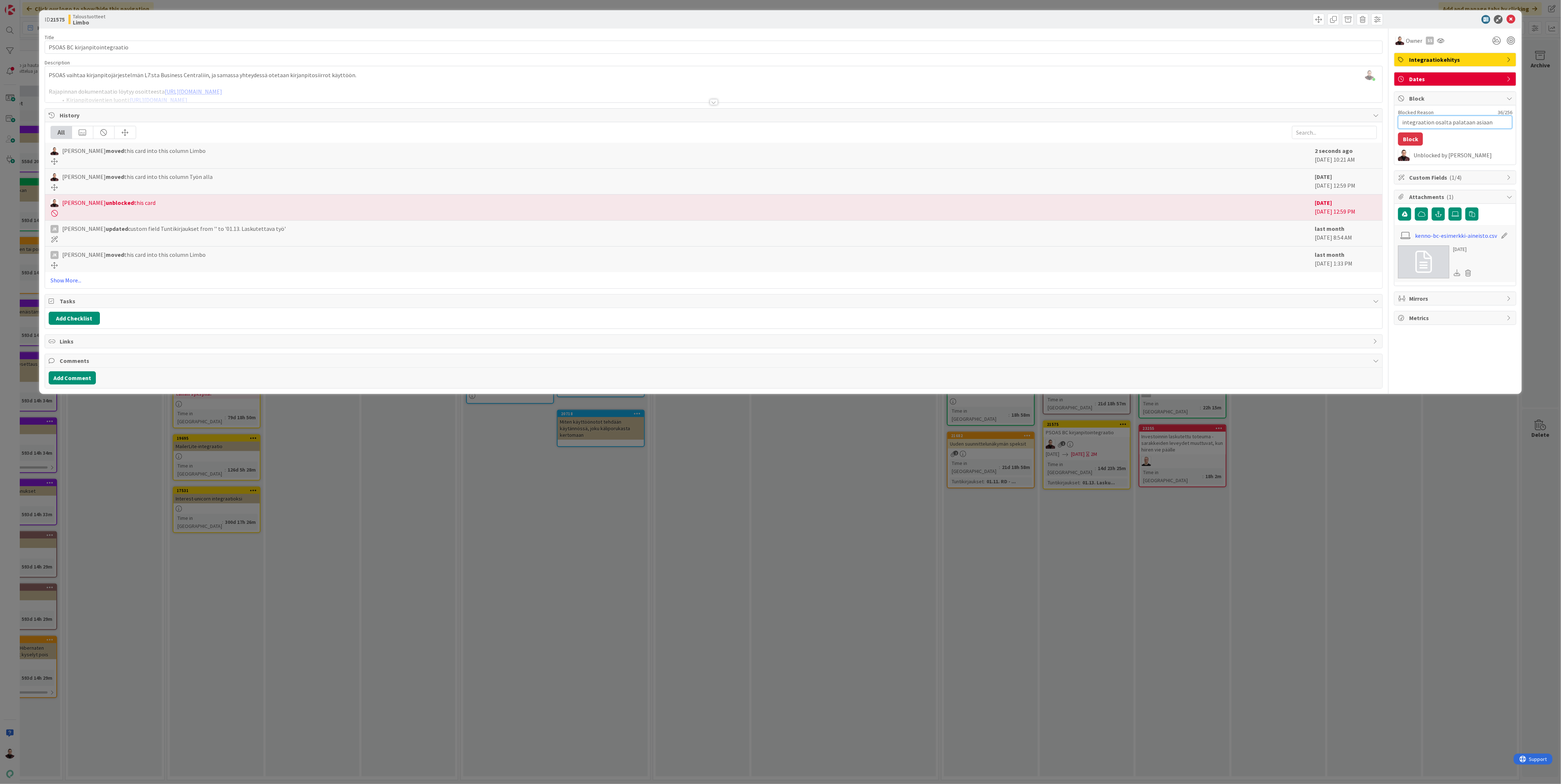
type textarea "x"
type textarea "integraation osalta palataan asiaan,"
type textarea "x"
type textarea "integraation osalta palataan asiaan,"
type textarea "x"
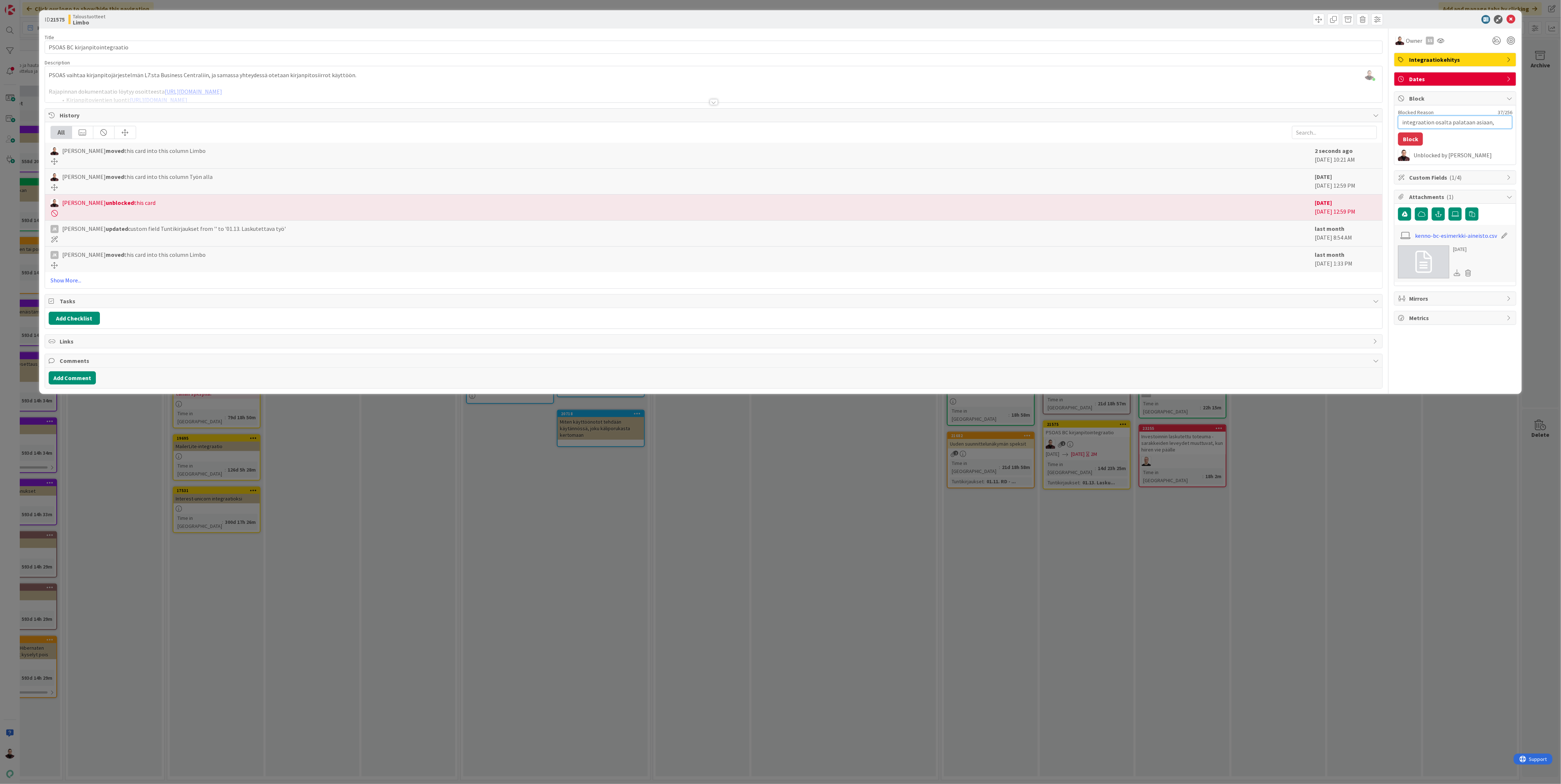
type textarea "integraation osalta palataan asiaan, j"
type textarea "x"
type textarea "integraation osalta palataan asiaan, jo"
type textarea "x"
type textarea "integraation osalta palataan asiaan, jos"
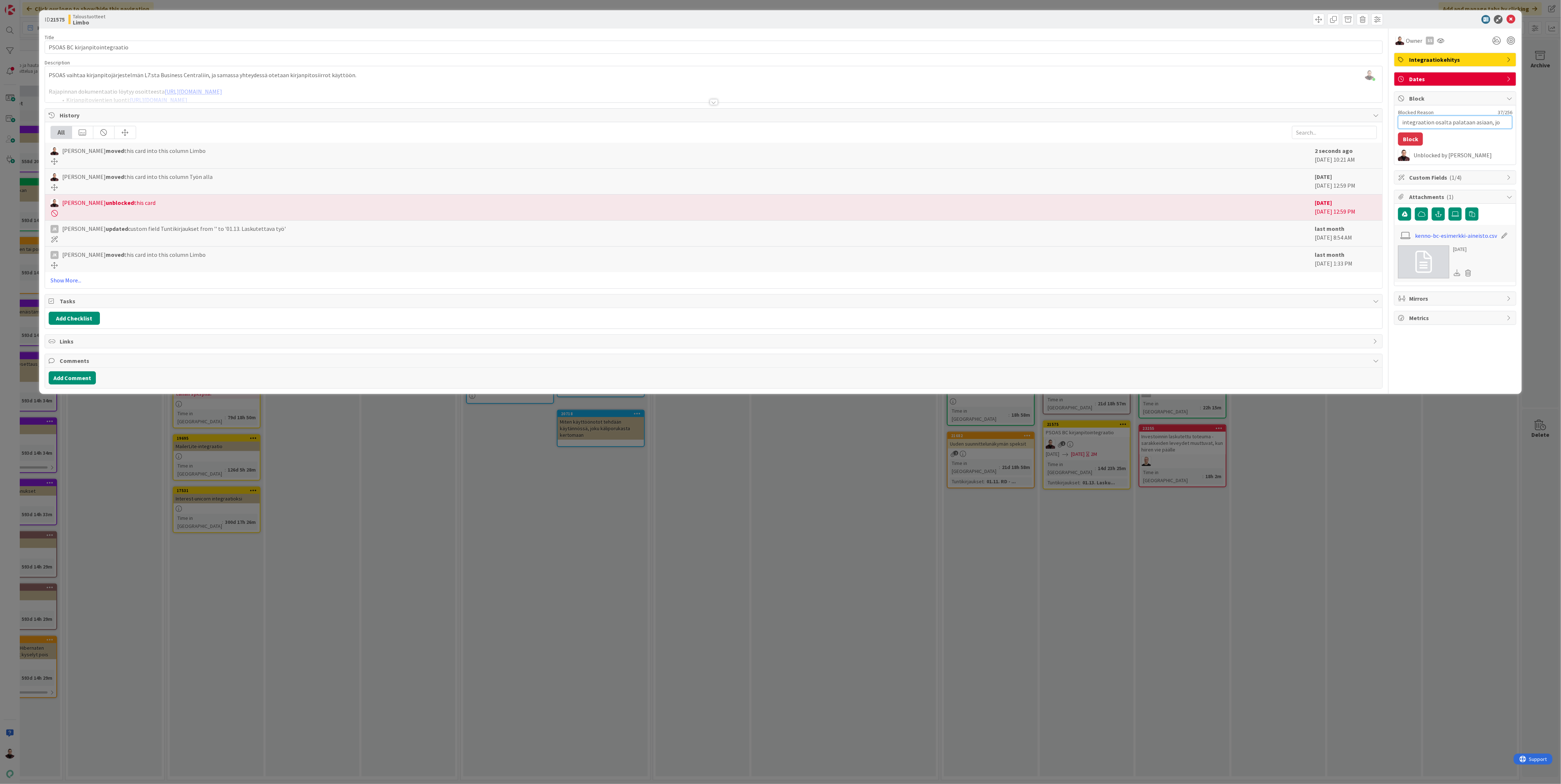
type textarea "x"
type textarea "integraation osalta palataan asiaan, jos"
type textarea "x"
type textarea "integraation osalta palataan asiaan, jos p"
type textarea "x"
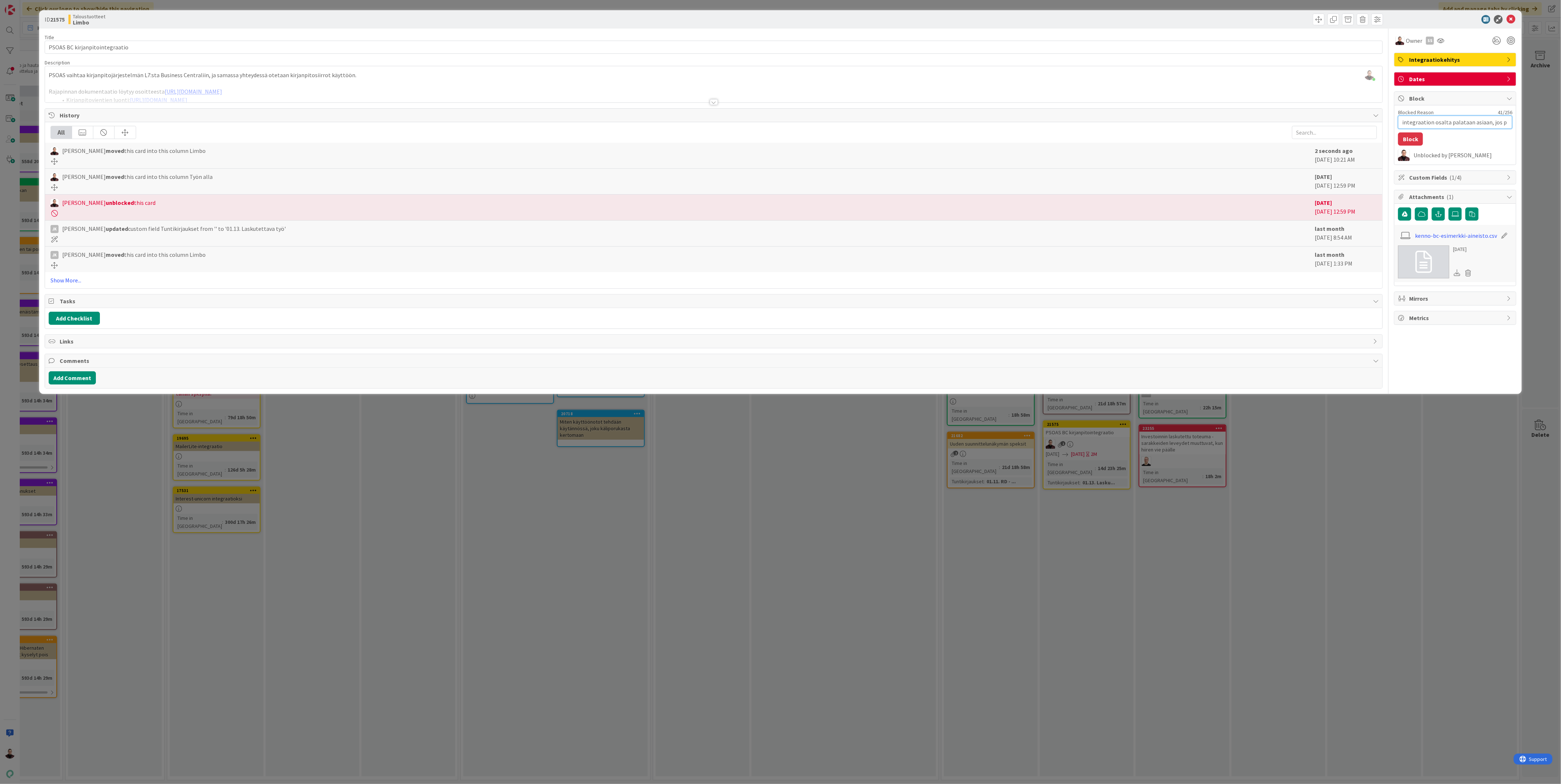
type textarea "integraation osalta palataan asiaan, jos pa"
type textarea "x"
type textarea "integraation osalta palataan asiaan, jos pal"
type textarea "x"
type textarea "integraation osalta palataan asiaan, jos pala"
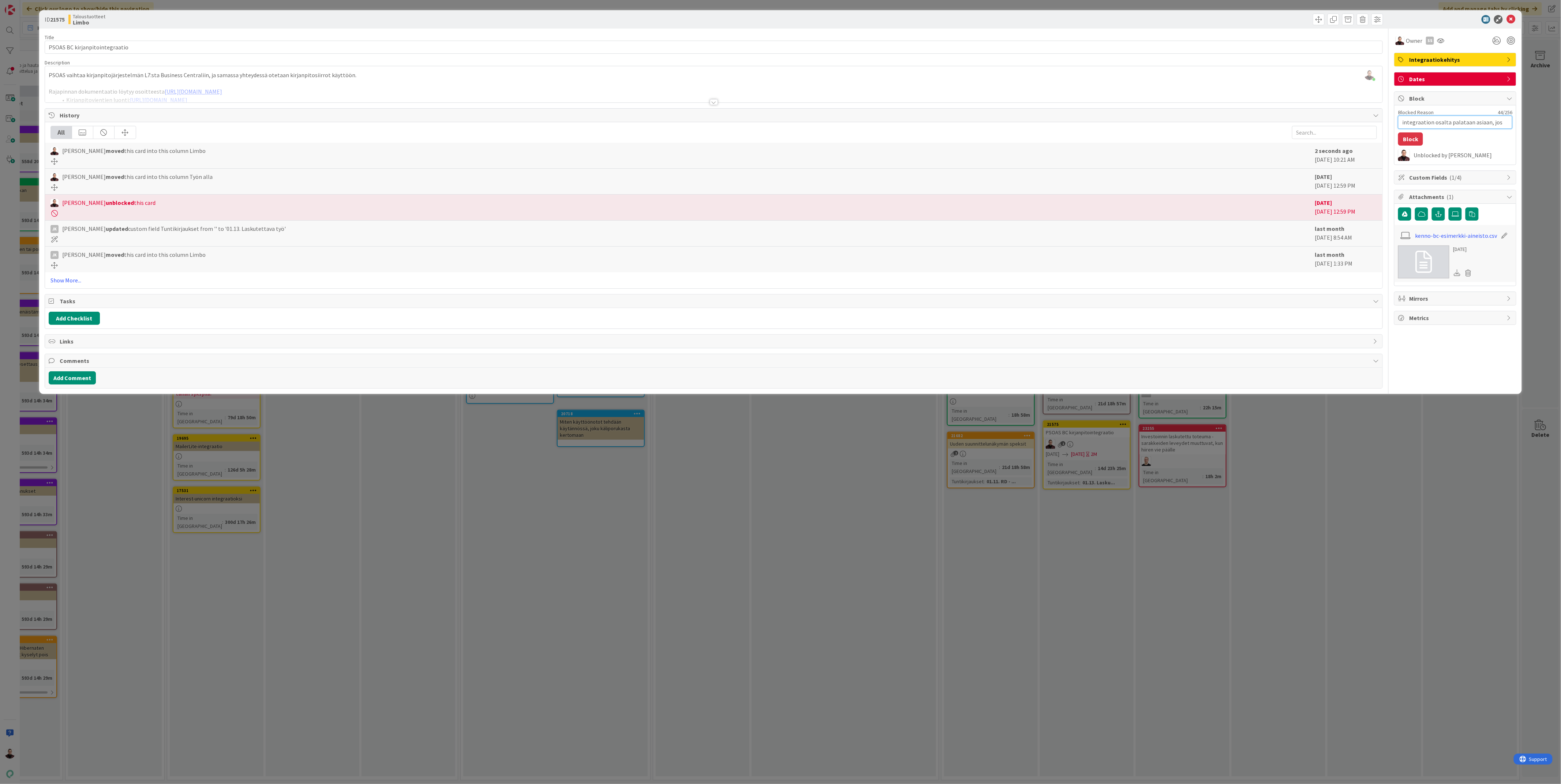
type textarea "x"
type textarea "integraation osalta palataan asiaan, jos palat"
type textarea "x"
type textarea "integraation osalta palataan asiaan, jos palata"
type textarea "x"
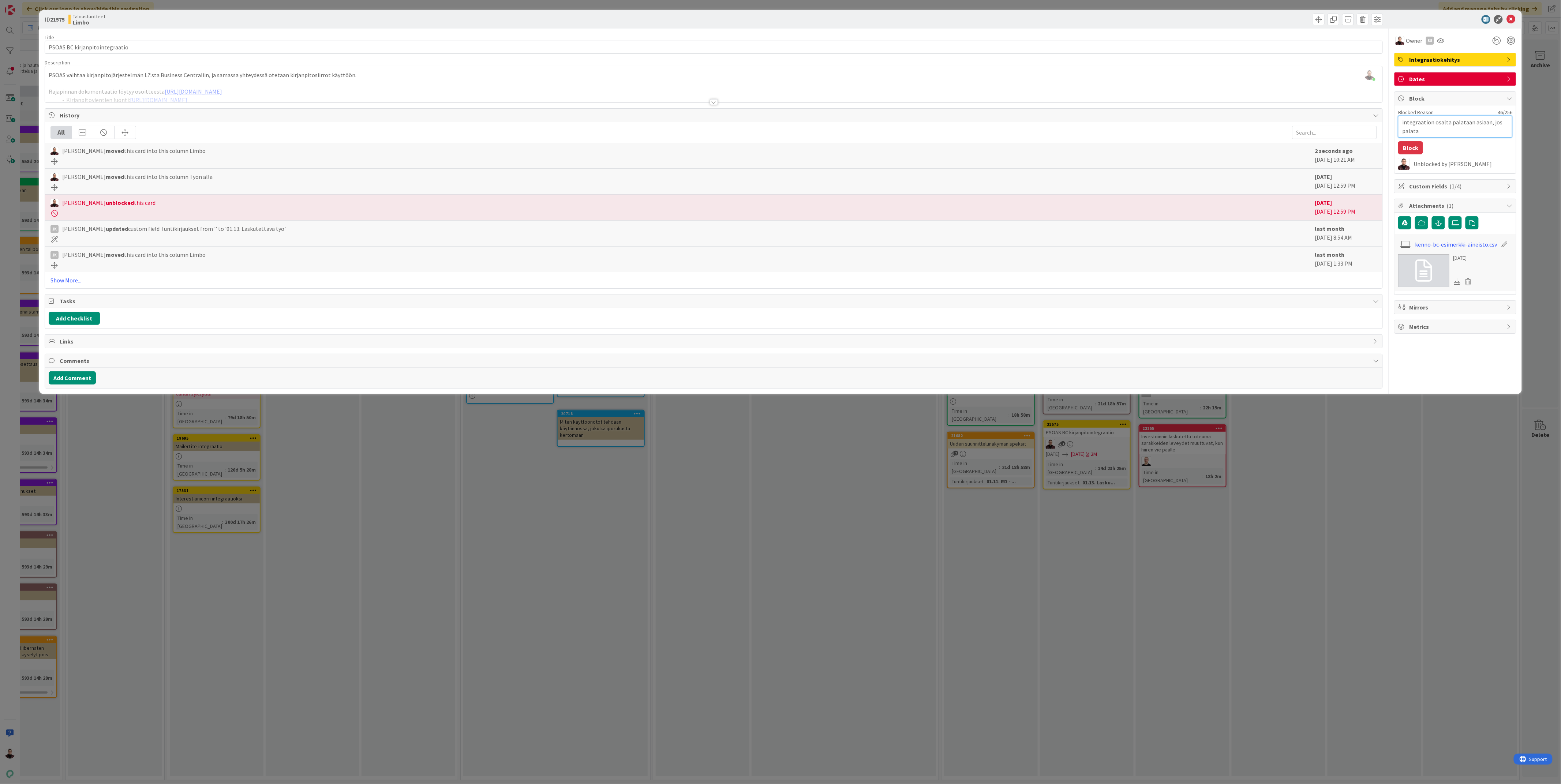
type textarea "integraation osalta palataan asiaan, jos palat"
type textarea "x"
type textarea "integraation osalta palataan asiaan, jos pala"
type textarea "x"
type textarea "integraation osalta palataan asiaan, jos pal"
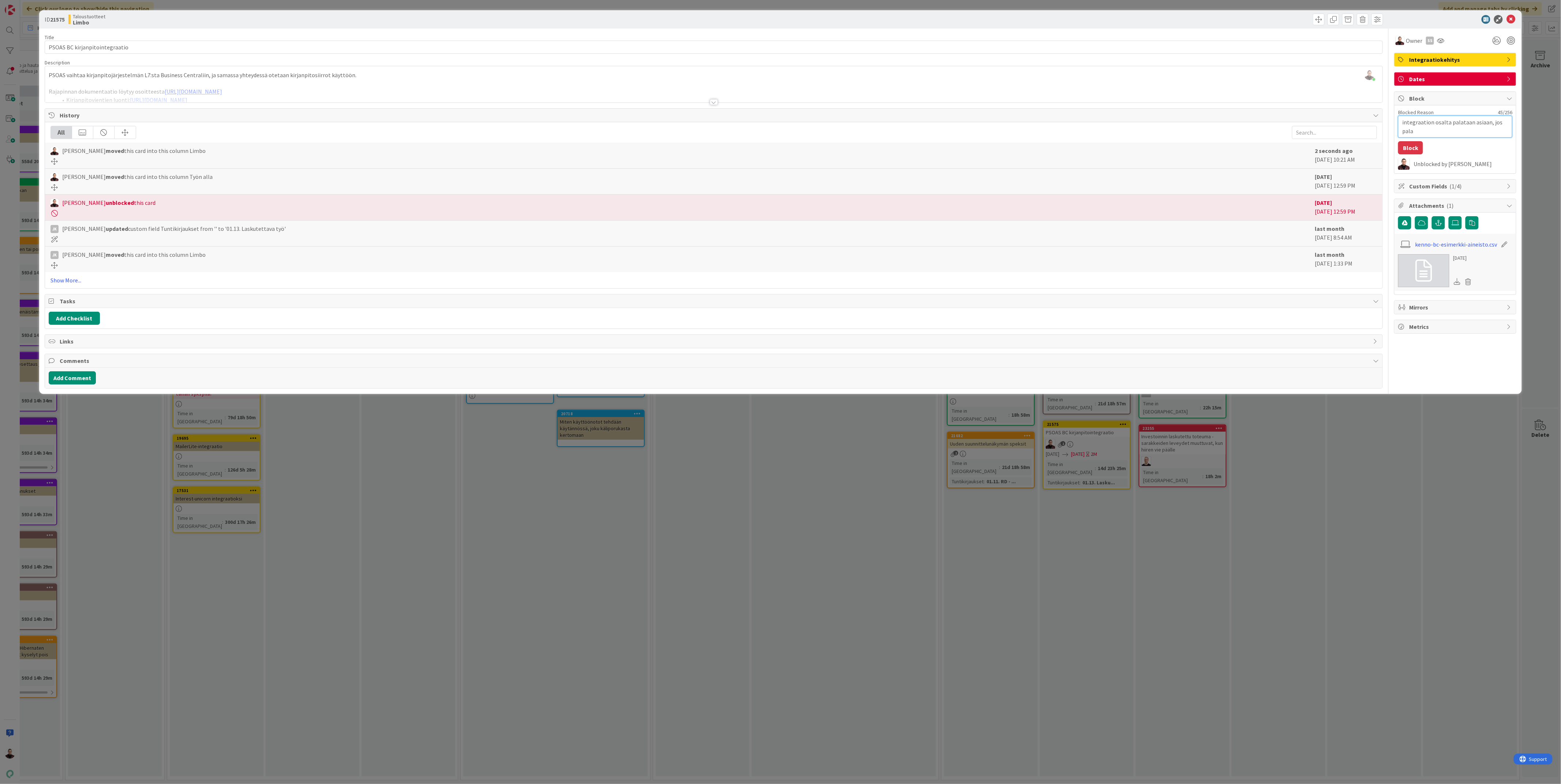
type textarea "x"
type textarea "integraation osalta palataan asiaan, jos pa"
type textarea "x"
type textarea "integraation osalta palataan asiaan, jos p"
type textarea "x"
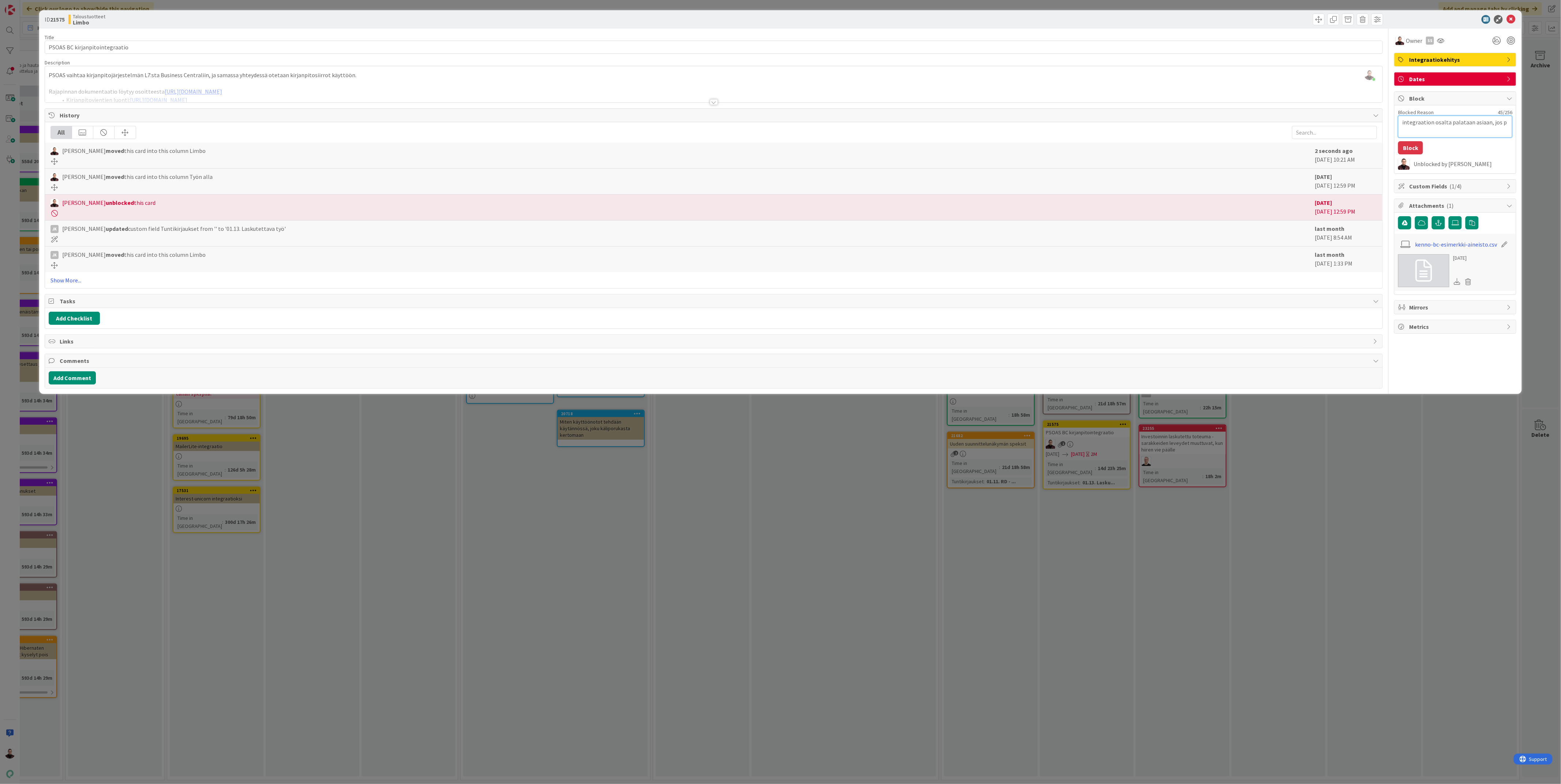
type textarea "integraation osalta palataan asiaan, jos"
type textarea "x"
type textarea "integraation osalta palataan asiaan, jos"
type textarea "x"
type textarea "integraation osalta palataan asiaan, jo"
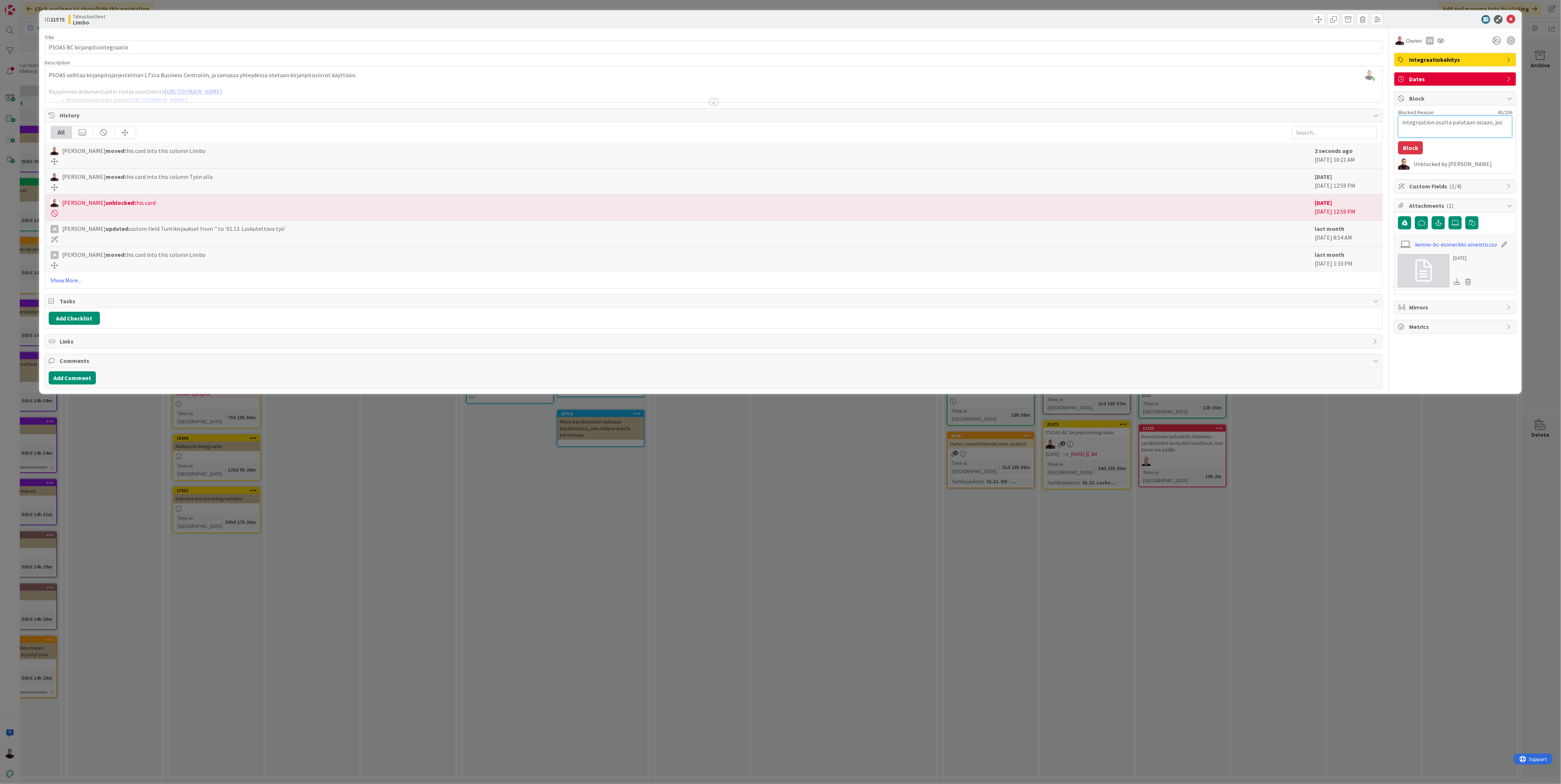
type textarea "x"
type textarea "integraation osalta palataan asiaan, j"
type textarea "x"
type textarea "integraation osalta palataan asiaan,"
type textarea "x"
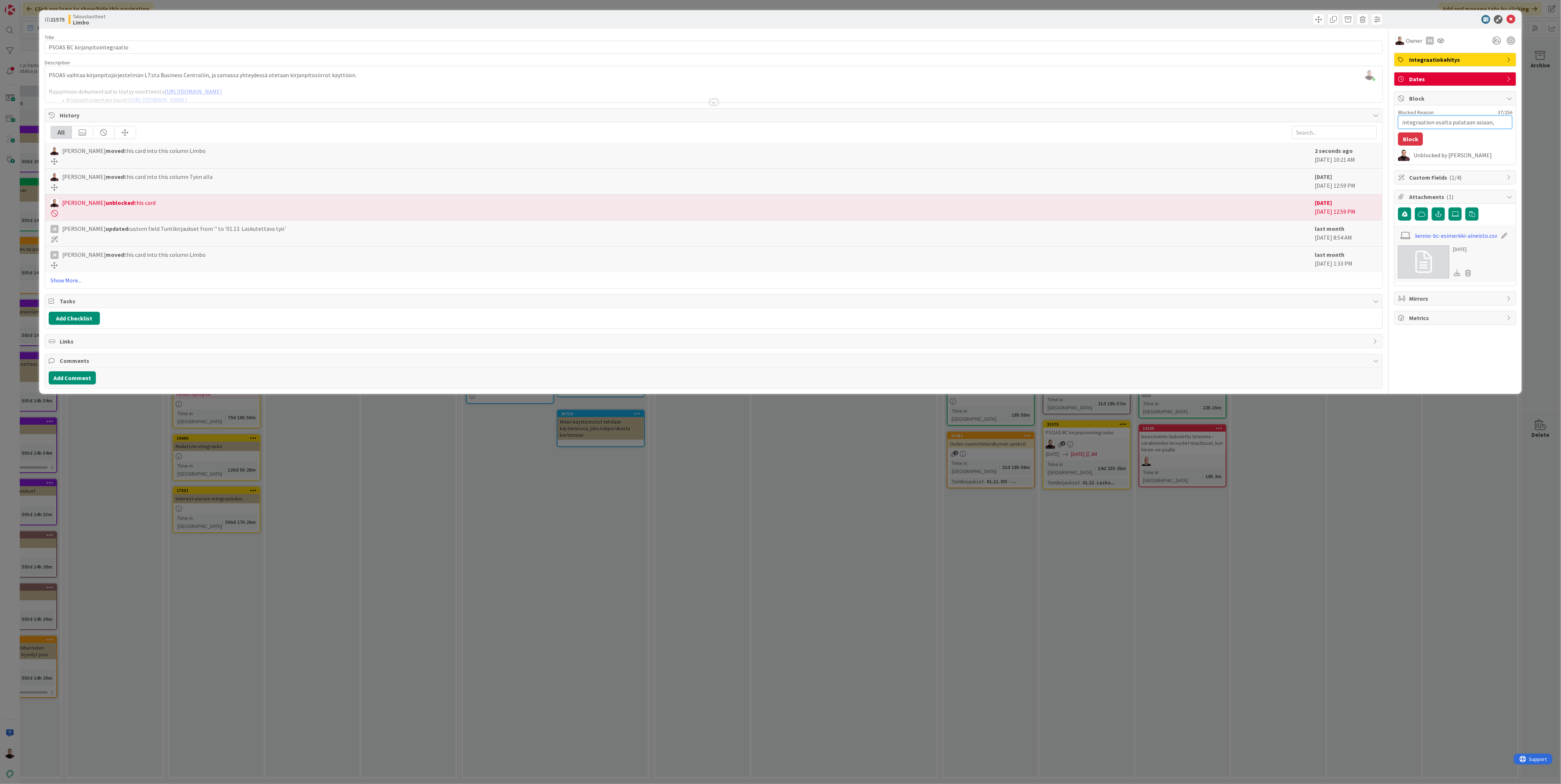
type textarea "integraation osalta palataan asiaan,"
type textarea "x"
type textarea "integraation osalta palataan asiaan"
type textarea "x"
type textarea "integraation osalta palataan asiaan"
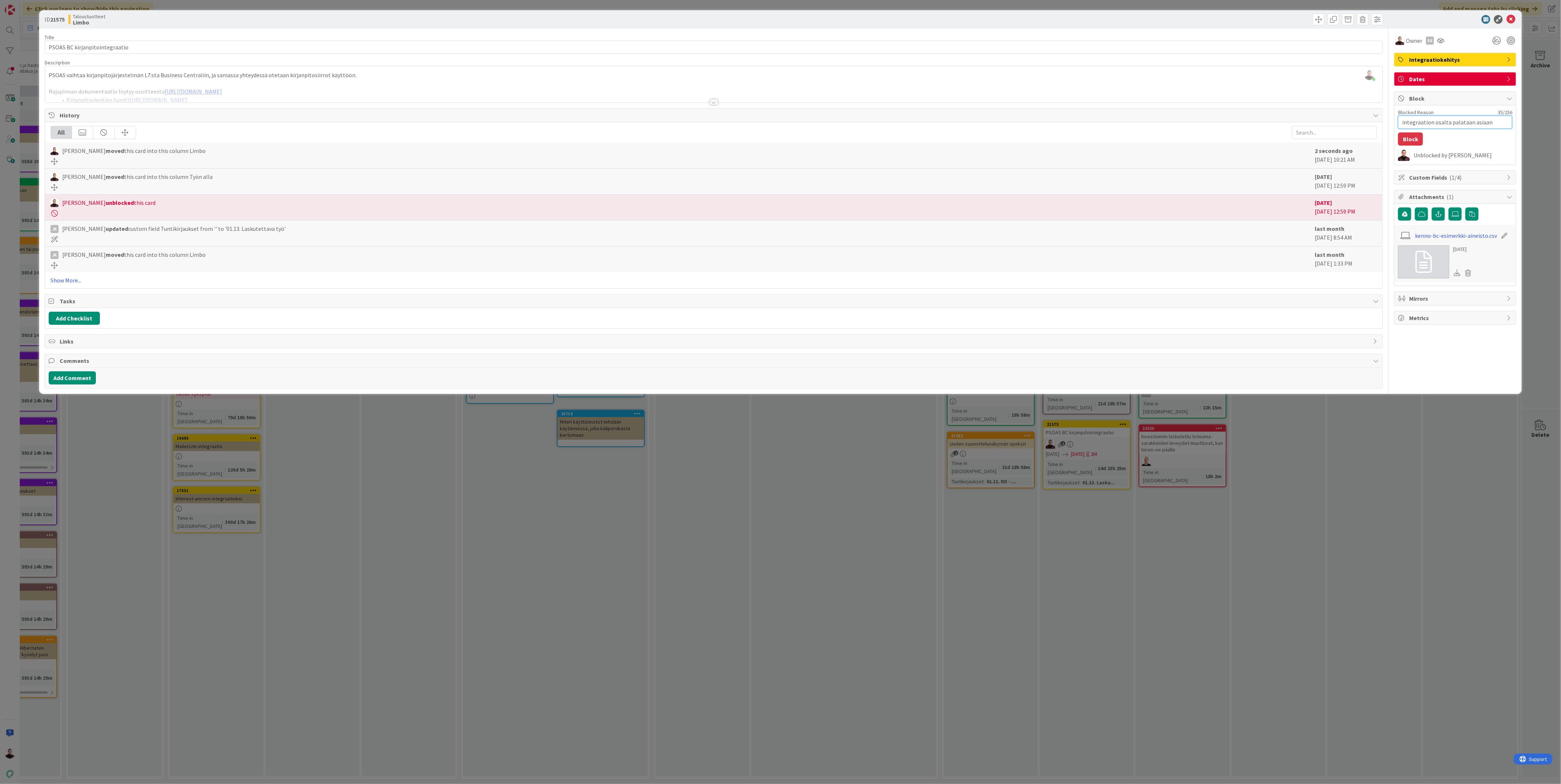
type textarea "x"
type textarea "integraation osalta palataan asiaan j"
type textarea "x"
type textarea "integraation osalta palataan asiaan jo"
type textarea "x"
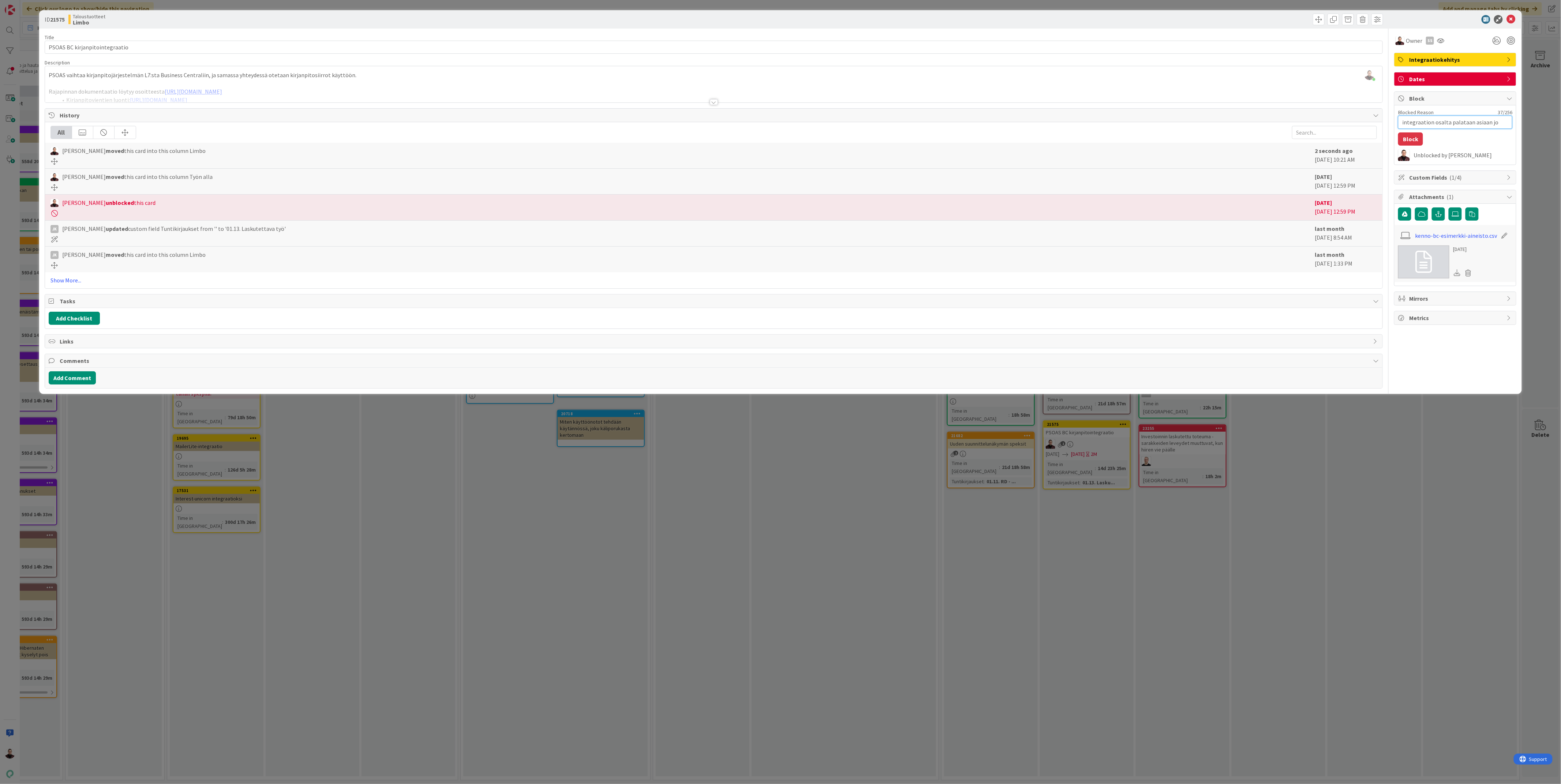
type textarea "integraation osalta palataan asiaan jos"
type textarea "x"
type textarea "integraation osalta palataan asiaan jos"
type textarea "x"
type textarea "integraation osalta palataan asiaan jos a"
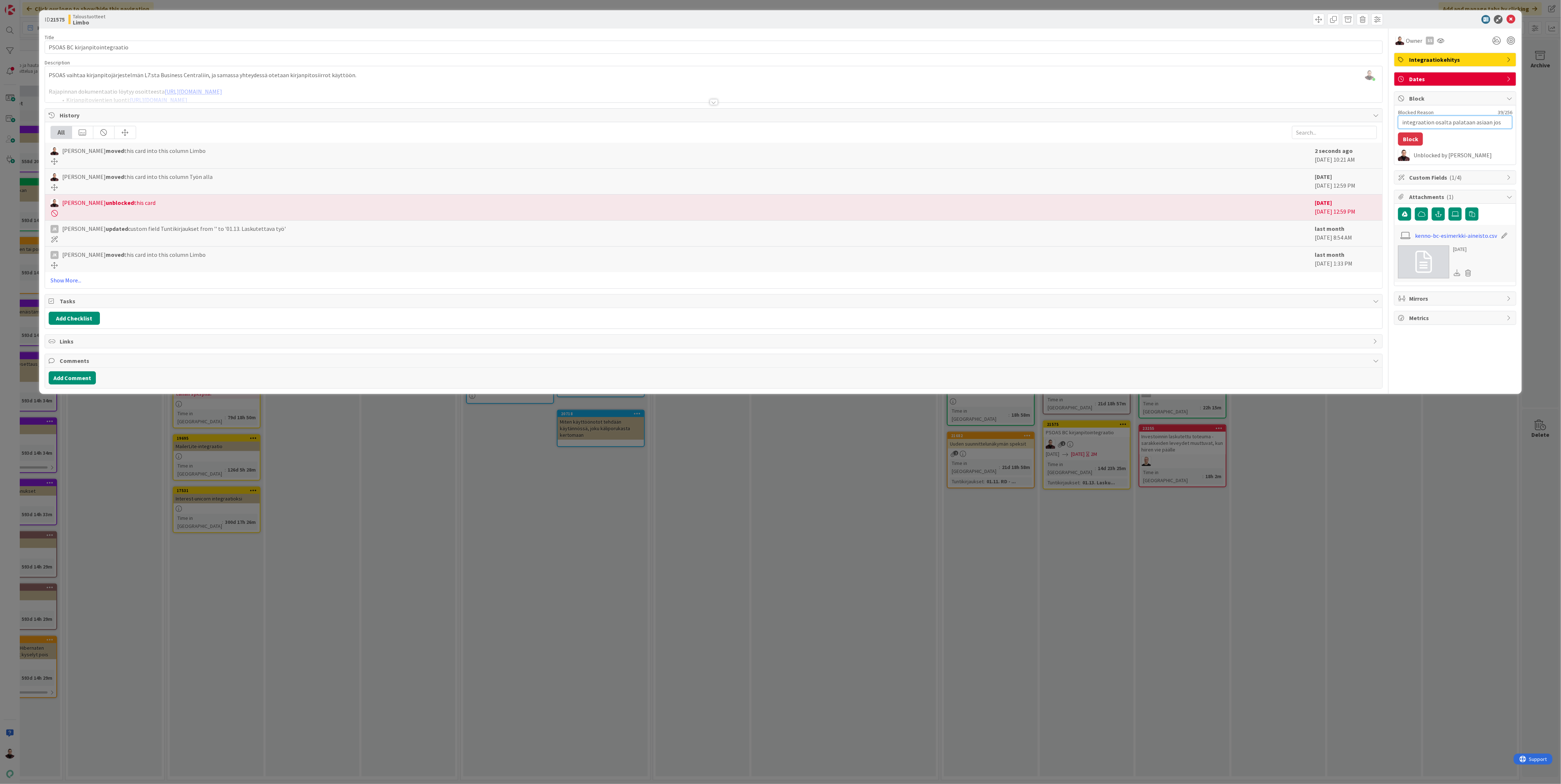
type textarea "x"
type textarea "integraation osalta palataan asiaan jos as"
type textarea "x"
type textarea "integraation osalta palataan asiaan jos asi"
type textarea "x"
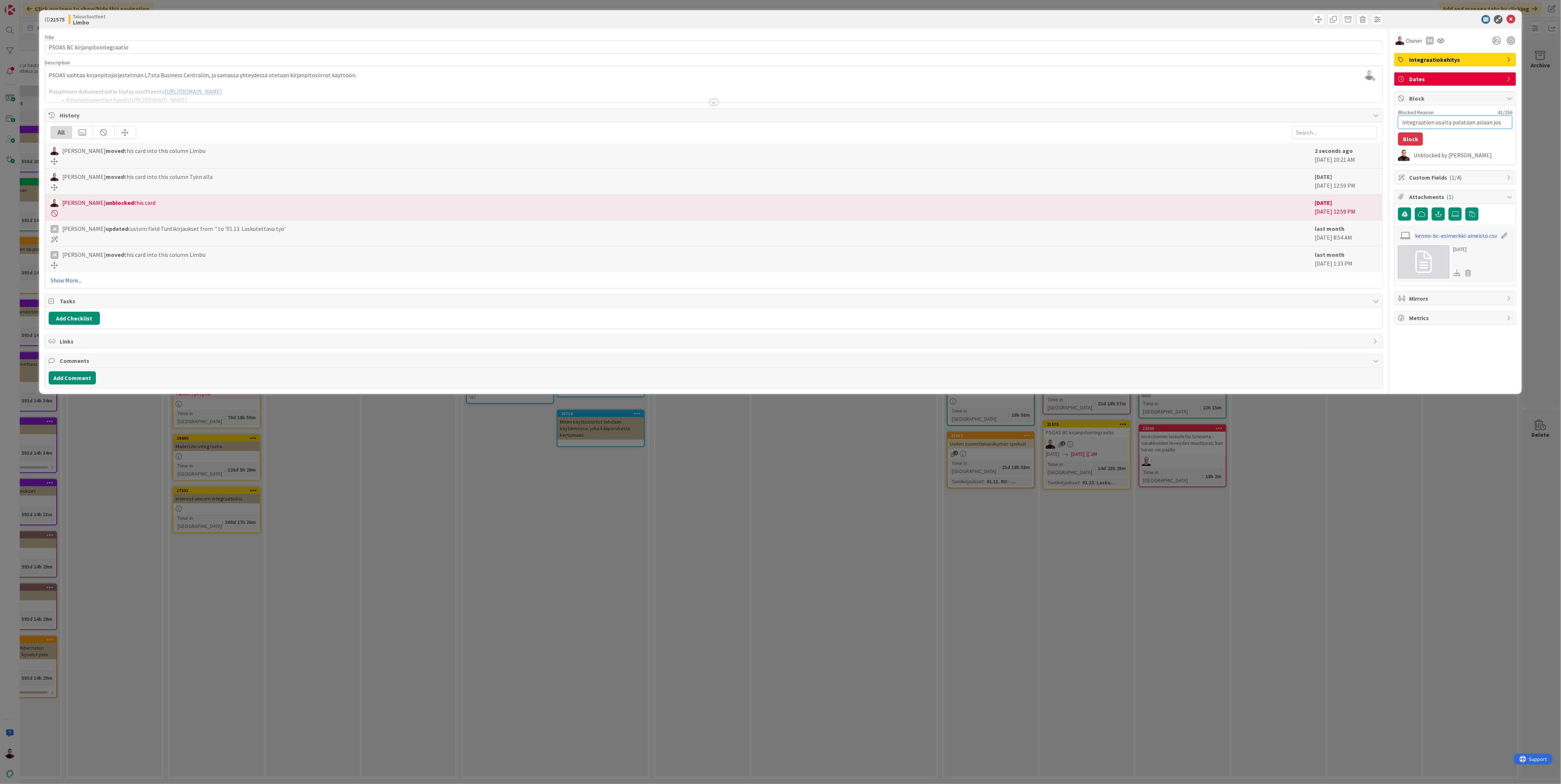
type textarea "integraation osalta palataan asiaan jos asia"
type textarea "x"
type textarea "integraation osalta palataan asiaan jos asiak"
type textarea "x"
type textarea "integraation osalta palataan asiaan jos asiaka"
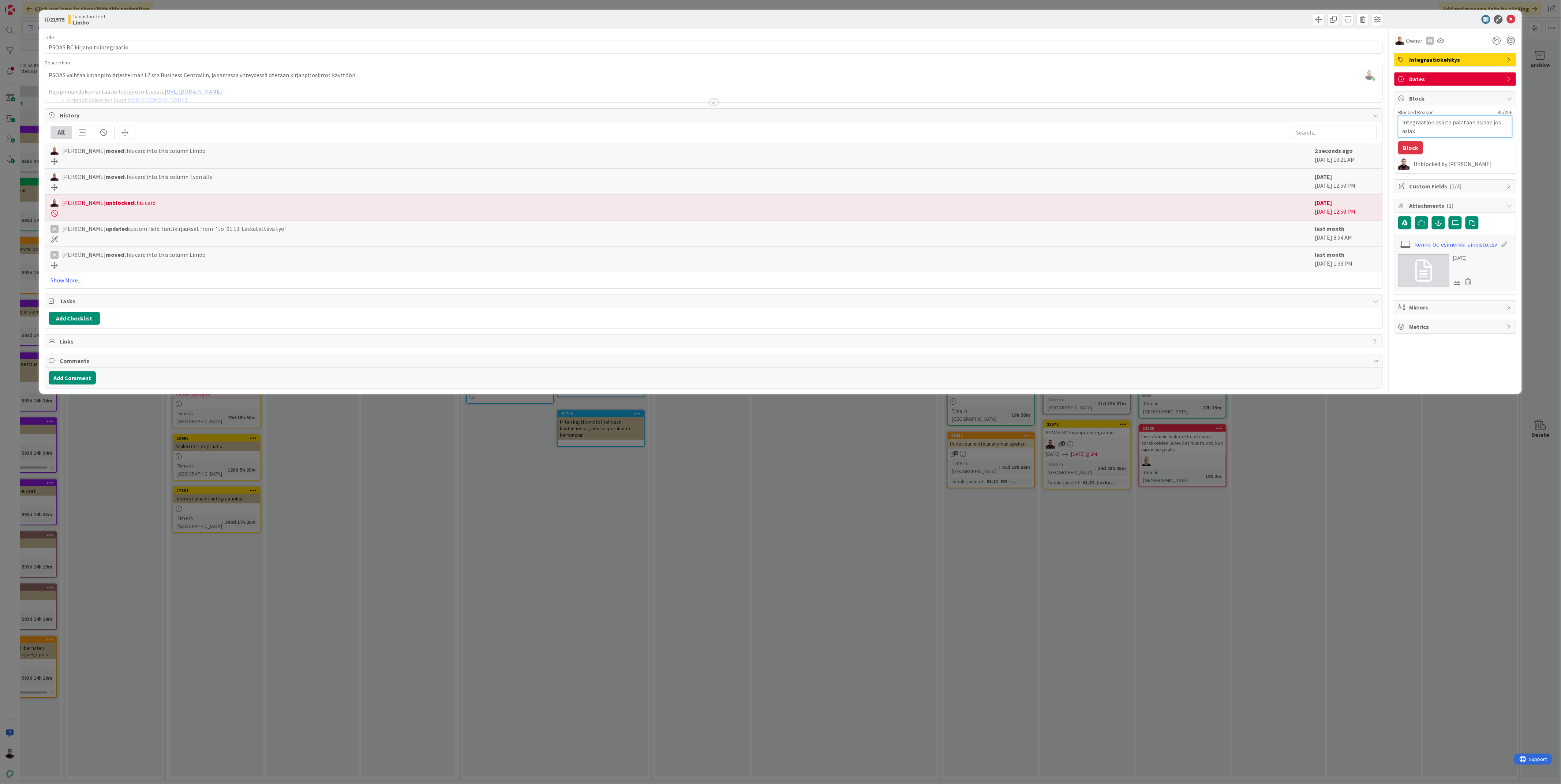
type textarea "x"
type textarea "integraation osalta palataan asiaan jos asiakas"
type textarea "x"
type textarea "integraation osalta palataan asiaan jos asiakas"
type textarea "x"
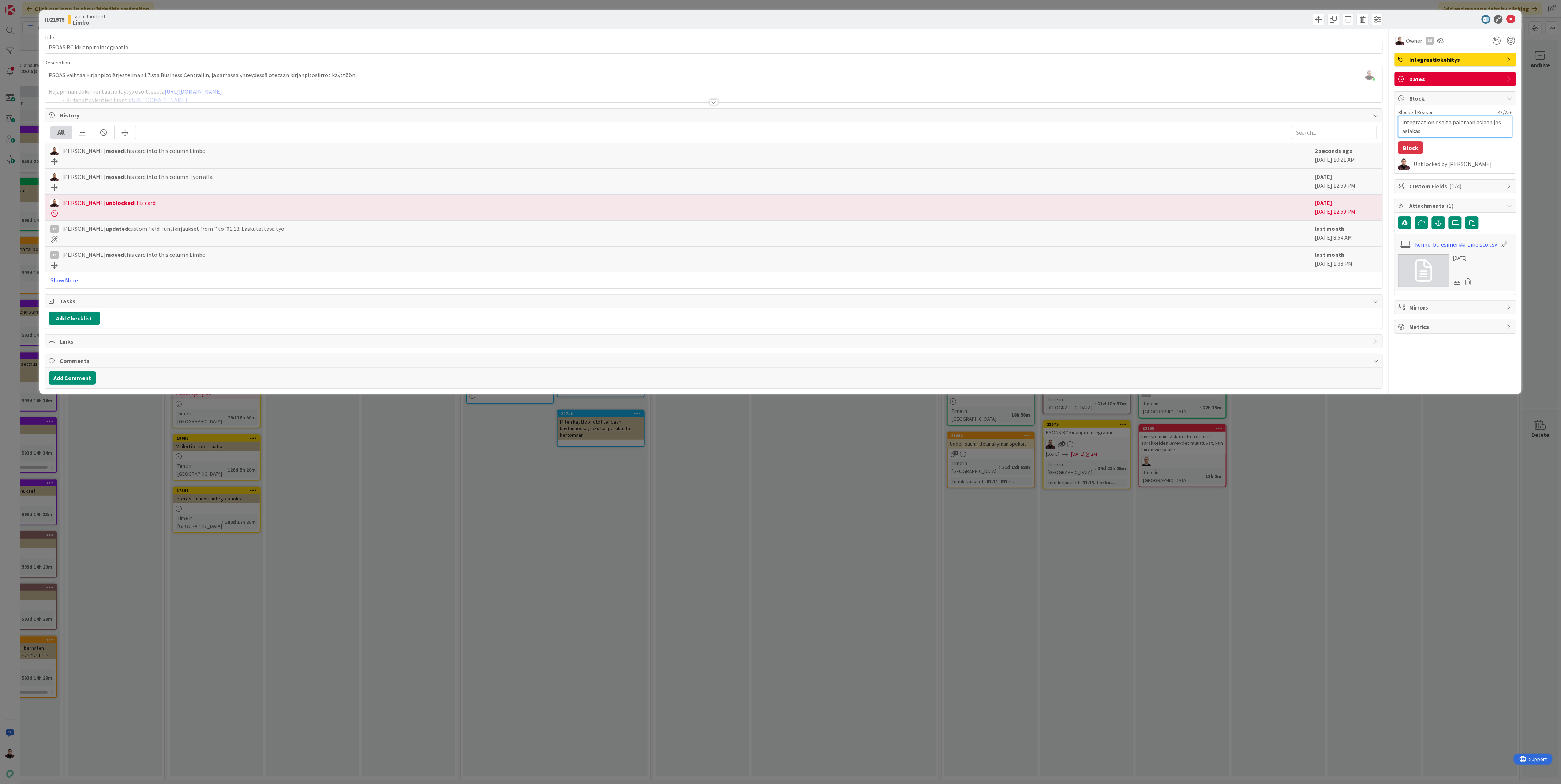
type textarea "integraation osalta palataan asiaan jos asiakas h"
type textarea "x"
type textarea "integraation osalta palataan asiaan jos asiakas ha"
type textarea "x"
type textarea "integraation osalta palataan asiaan jos asiakas hal"
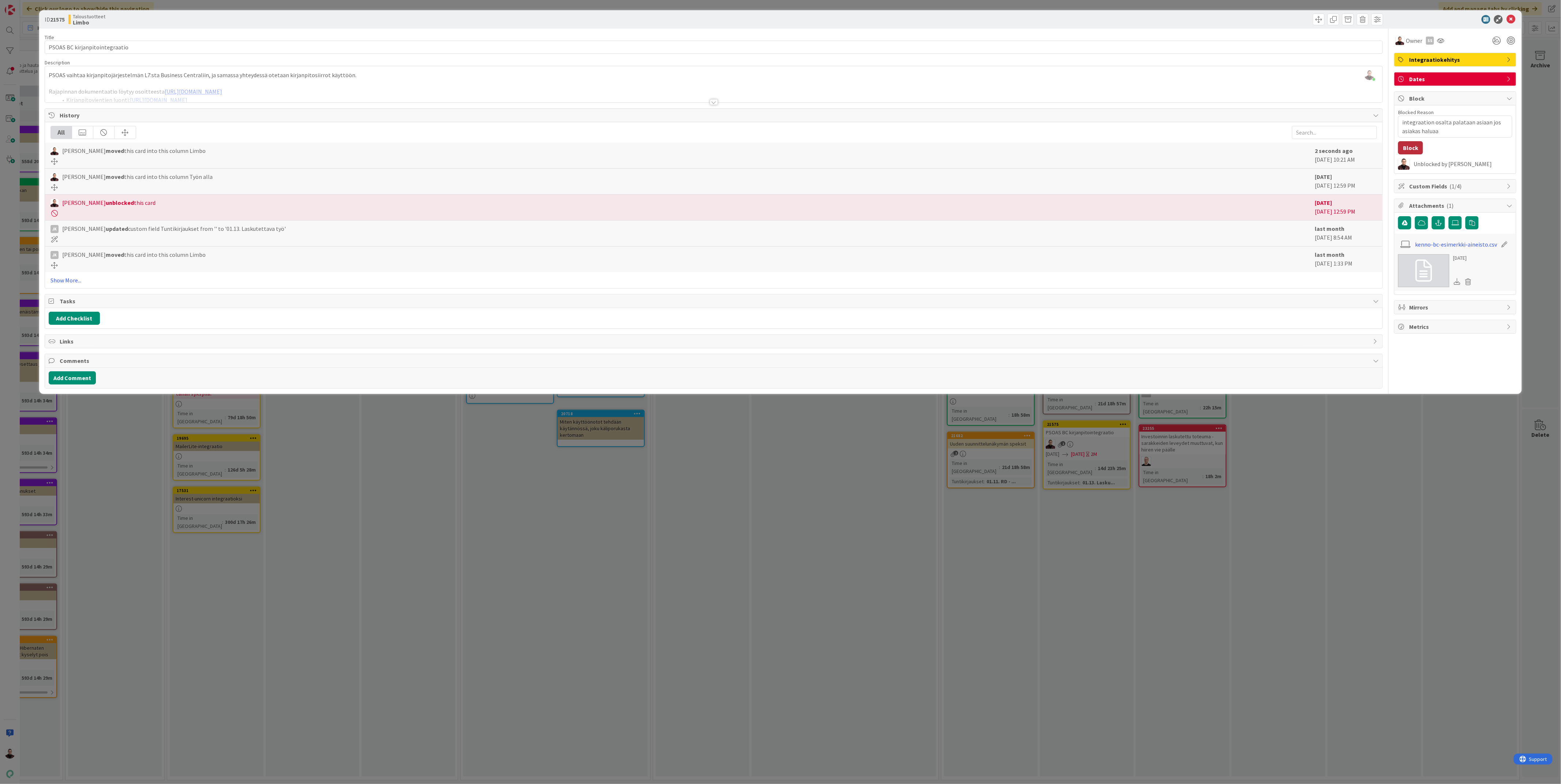
click at [1411, 147] on button "Block" at bounding box center [1410, 148] width 25 height 13
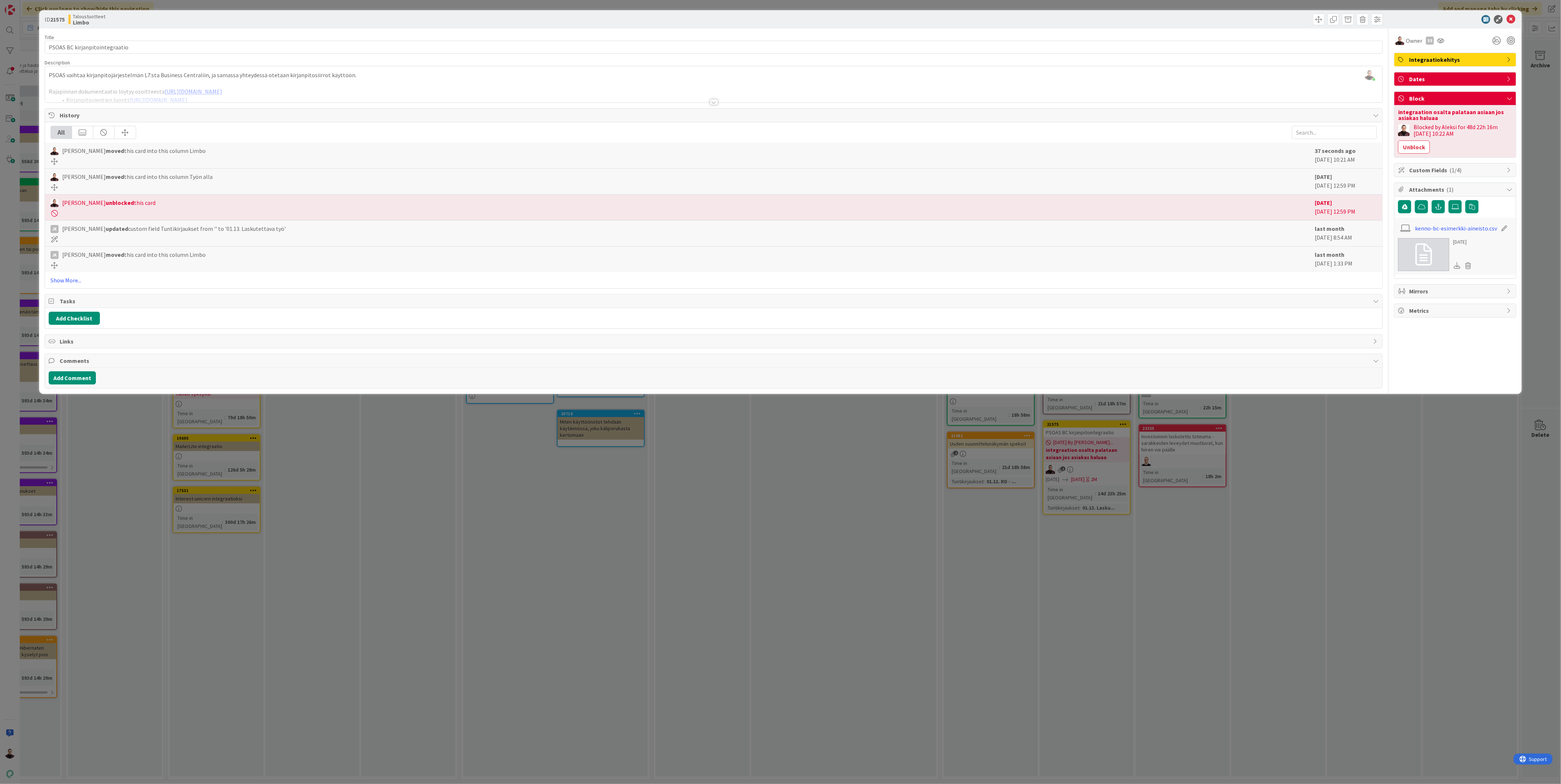
click at [1326, 609] on div "ID 21575 Taloustuotteet Limbo Title 30 / 128 PSOAS BC kirjanpitointegraatio Des…" at bounding box center [780, 392] width 1561 height 784
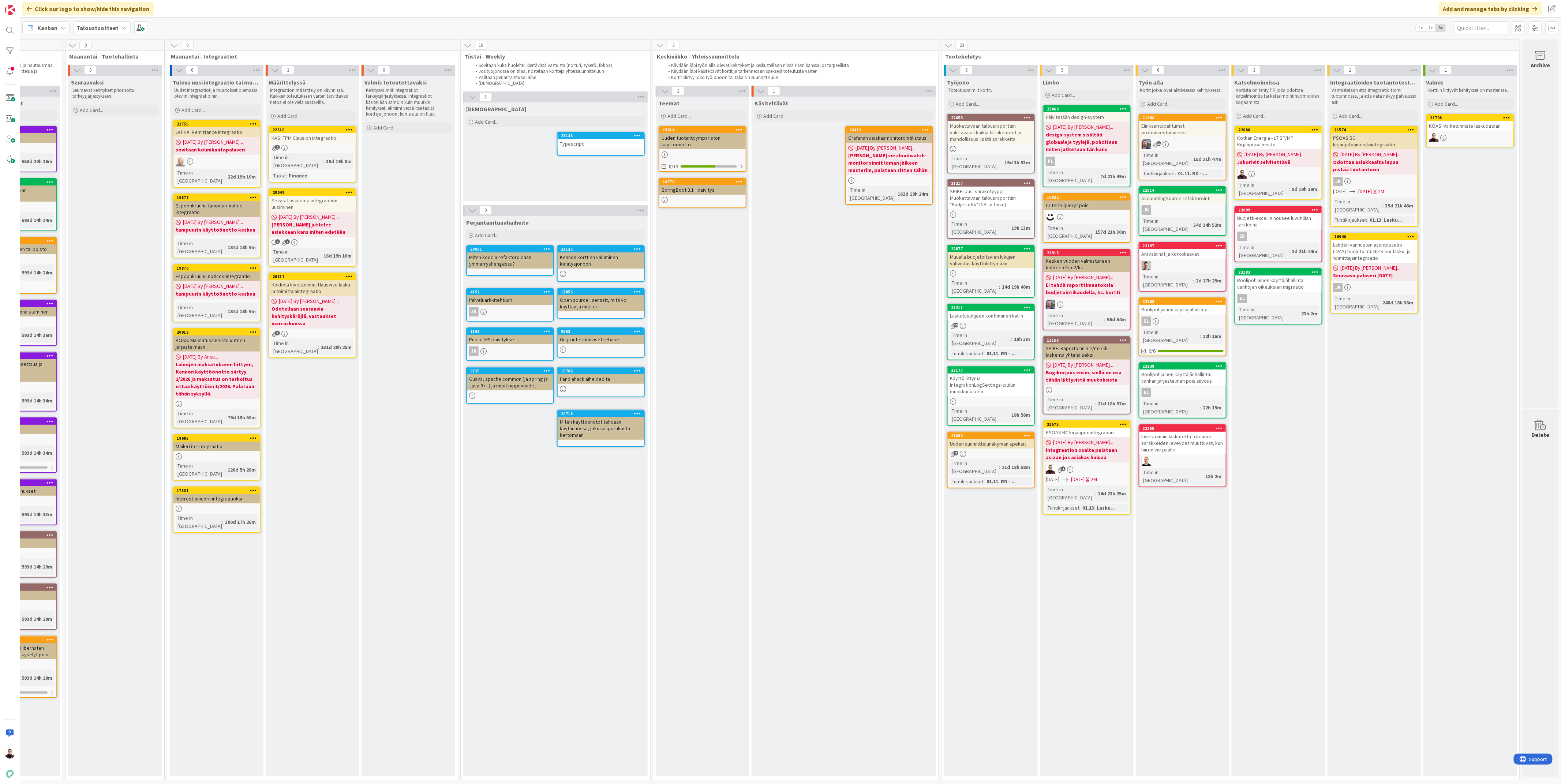
scroll to position [0, 65]
click at [1173, 503] on div "Työn alla Kortit jotka ovat aktiivisessa kehityksessä. Add Card... 21680 Elinka…" at bounding box center [1182, 426] width 94 height 700
click at [10, 98] on span at bounding box center [10, 98] width 15 height 15
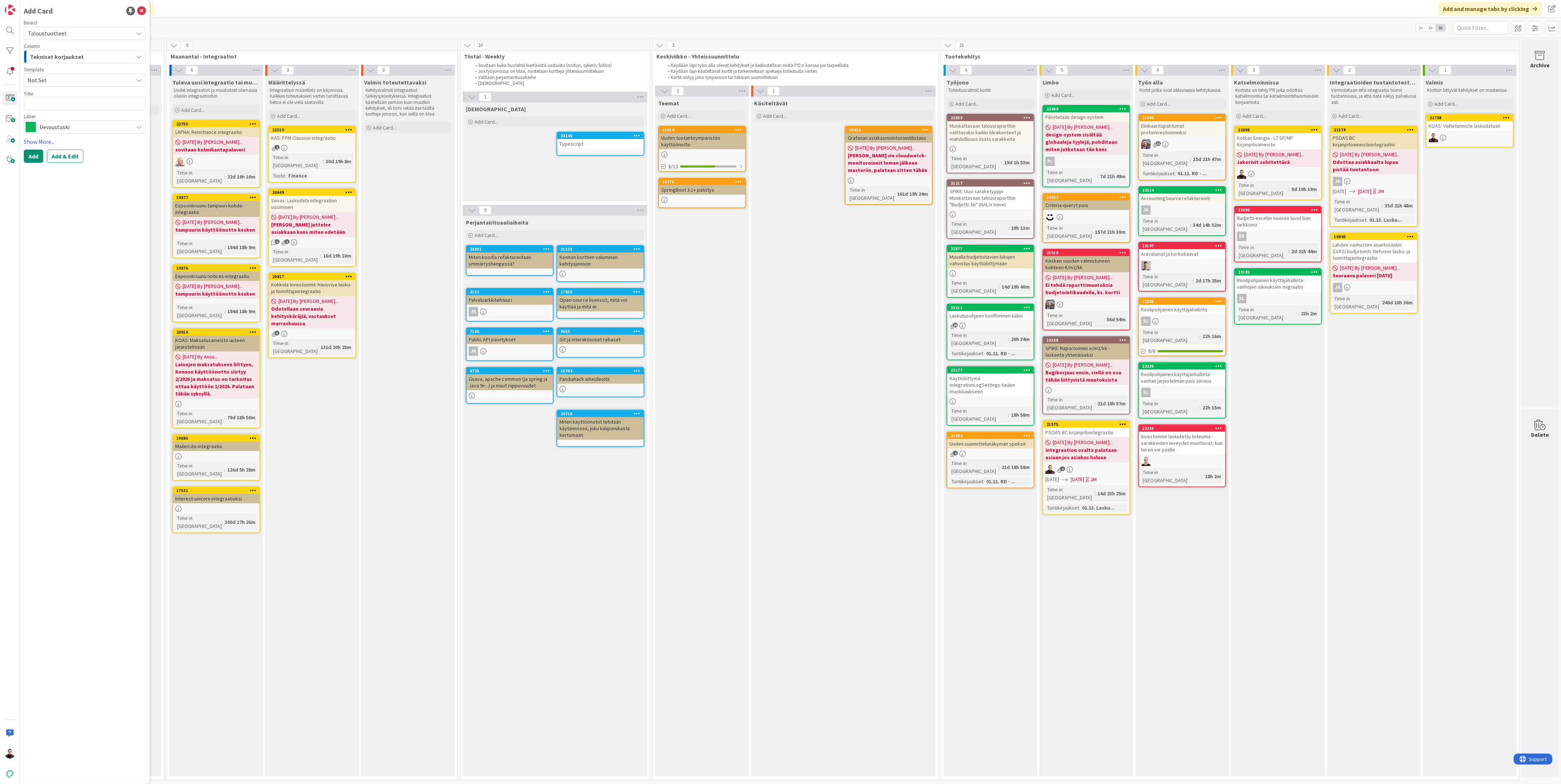
click at [123, 130] on span "Devaustaski" at bounding box center [84, 127] width 90 height 10
click at [95, 105] on textarea at bounding box center [85, 104] width 122 height 13
click at [69, 156] on button "Add & Edit" at bounding box center [65, 156] width 36 height 13
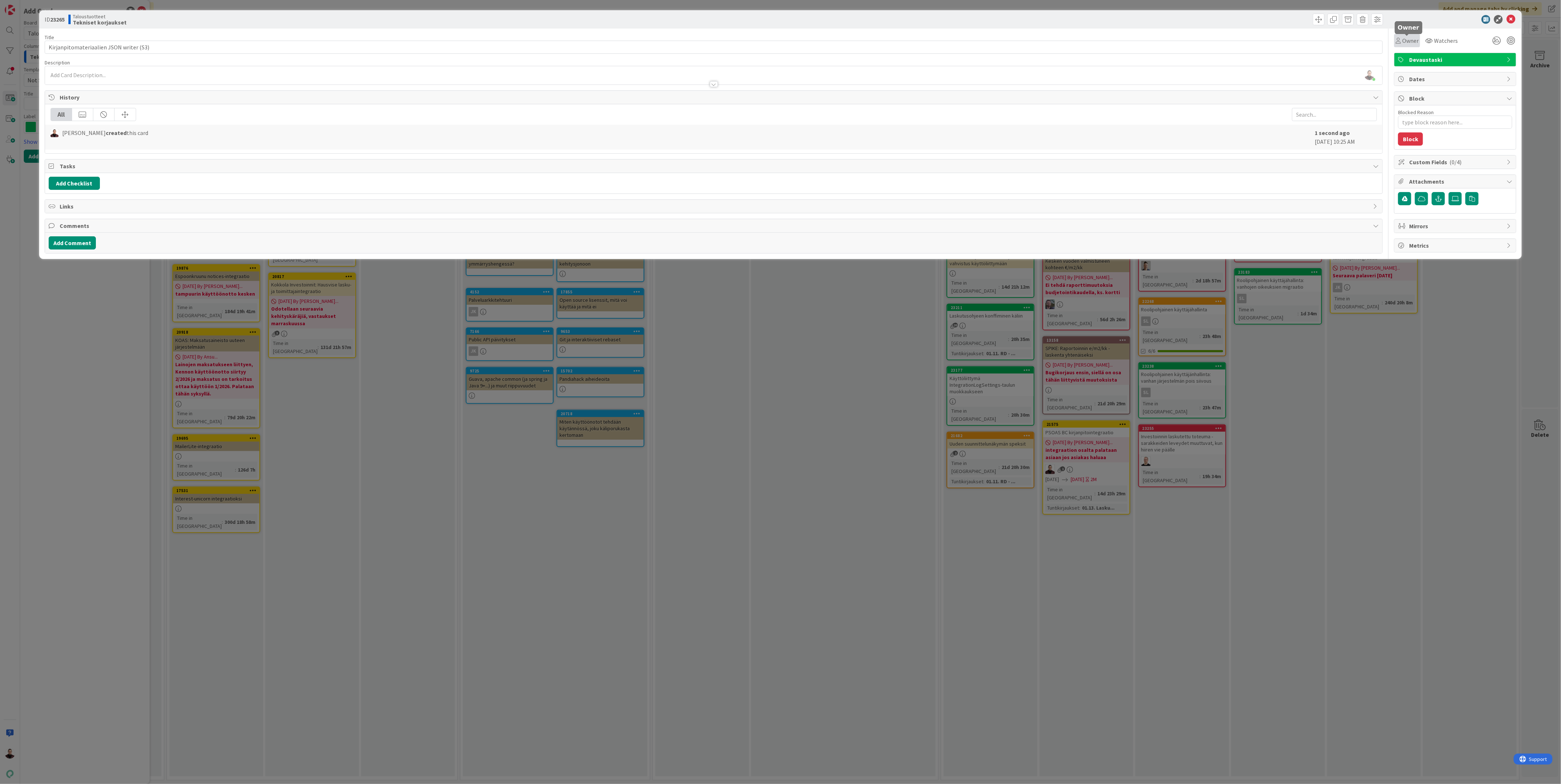
click at [1410, 39] on span "Owner" at bounding box center [1410, 41] width 16 height 8
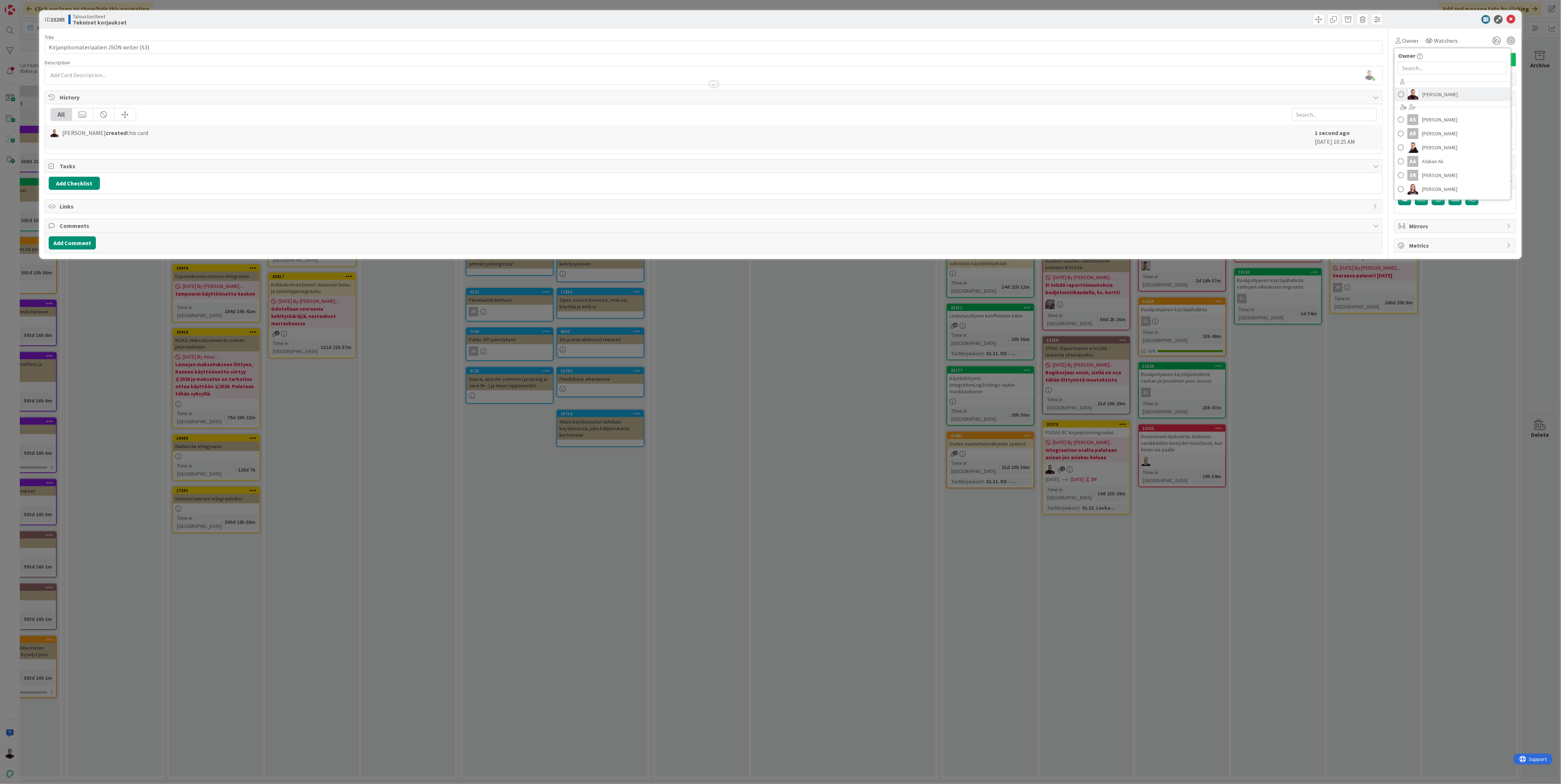
click at [1438, 92] on span "[PERSON_NAME]" at bounding box center [1440, 95] width 36 height 11
click at [1022, 144] on div "[PERSON_NAME] created this card" at bounding box center [681, 137] width 1261 height 18
click at [405, 87] on div "Title 39 / 128 Kirjanpitomateriaalien JSON writer (S3) Description [PERSON_NAME…" at bounding box center [714, 141] width 1339 height 225
click at [422, 75] on div "[PERSON_NAME] just joined" at bounding box center [714, 75] width 1338 height 18
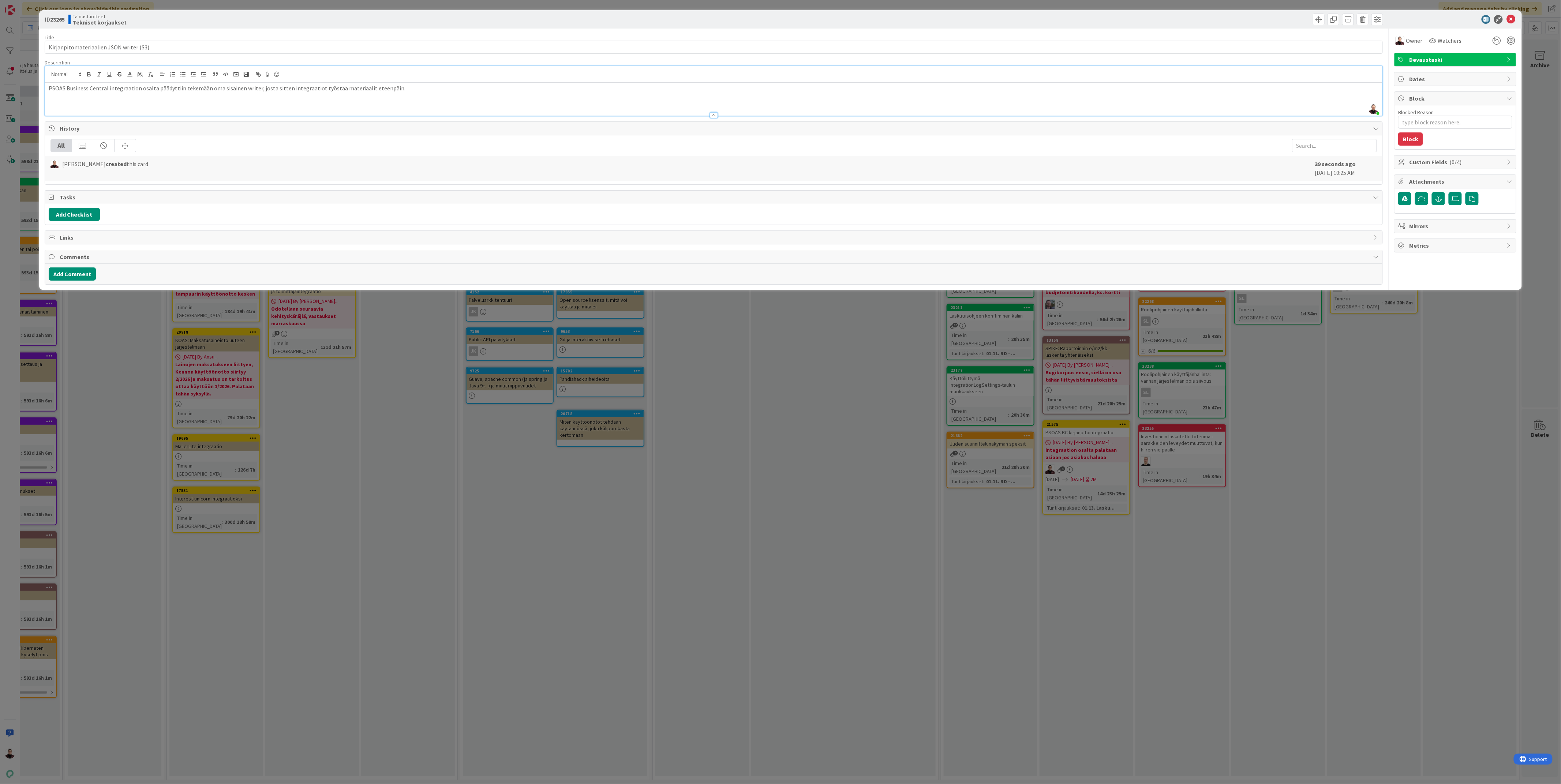
click at [523, 462] on div "ID 23265 Taloustuotteet Tekniset korjaukset Title 39 / 128 Kirjanpitomateriaali…" at bounding box center [780, 392] width 1561 height 784
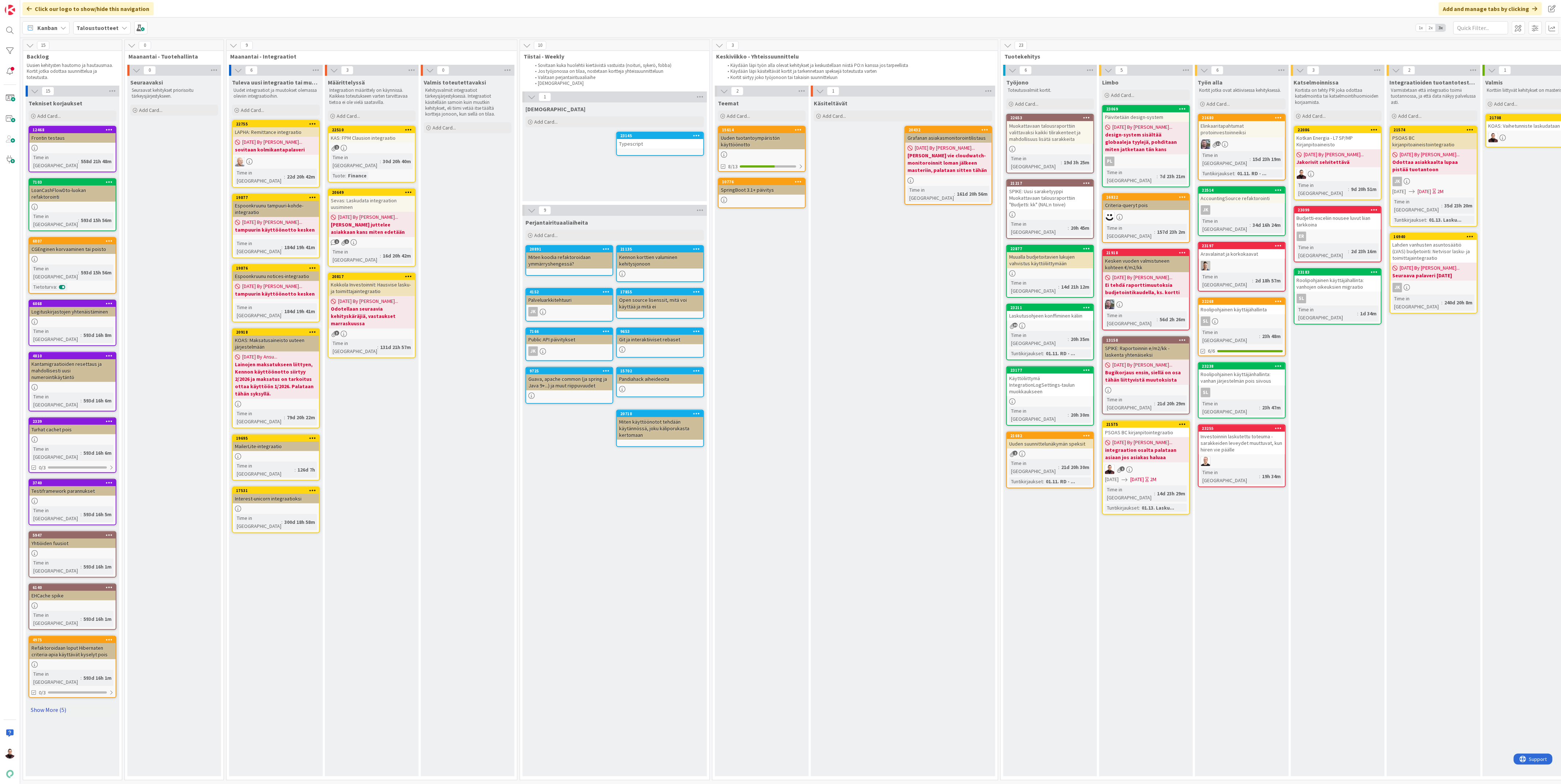
click at [56, 704] on link "Show More (5)" at bounding box center [72, 709] width 88 height 12
click at [1326, 337] on div "Kirjanpitomateriaalien JSON writer (S3)" at bounding box center [1337, 345] width 87 height 16
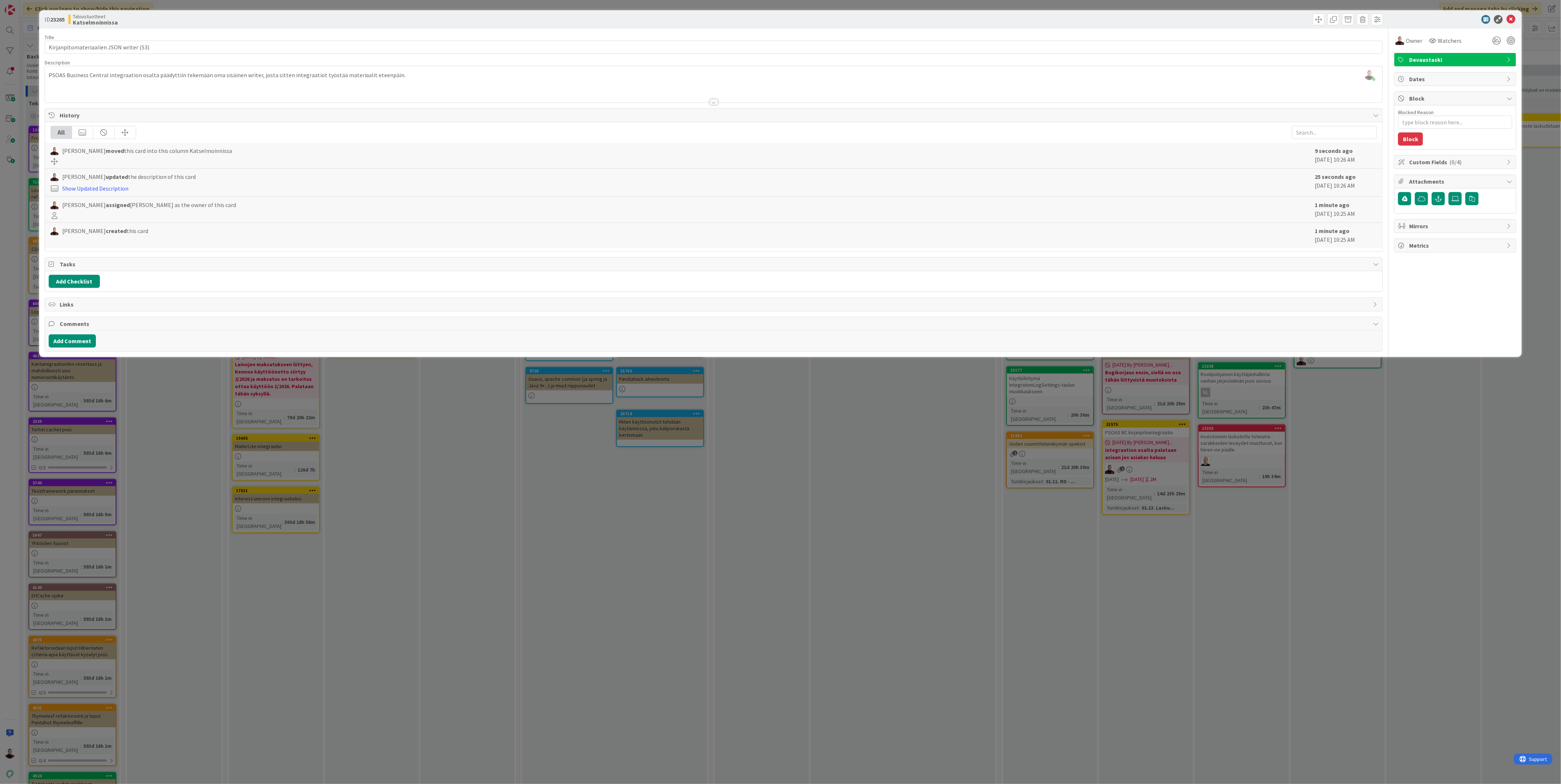
click at [1130, 524] on div "ID 23265 Taloustuotteet Katselmoinnissa Title 39 / 128 Kirjanpitomateriaalien J…" at bounding box center [780, 392] width 1561 height 784
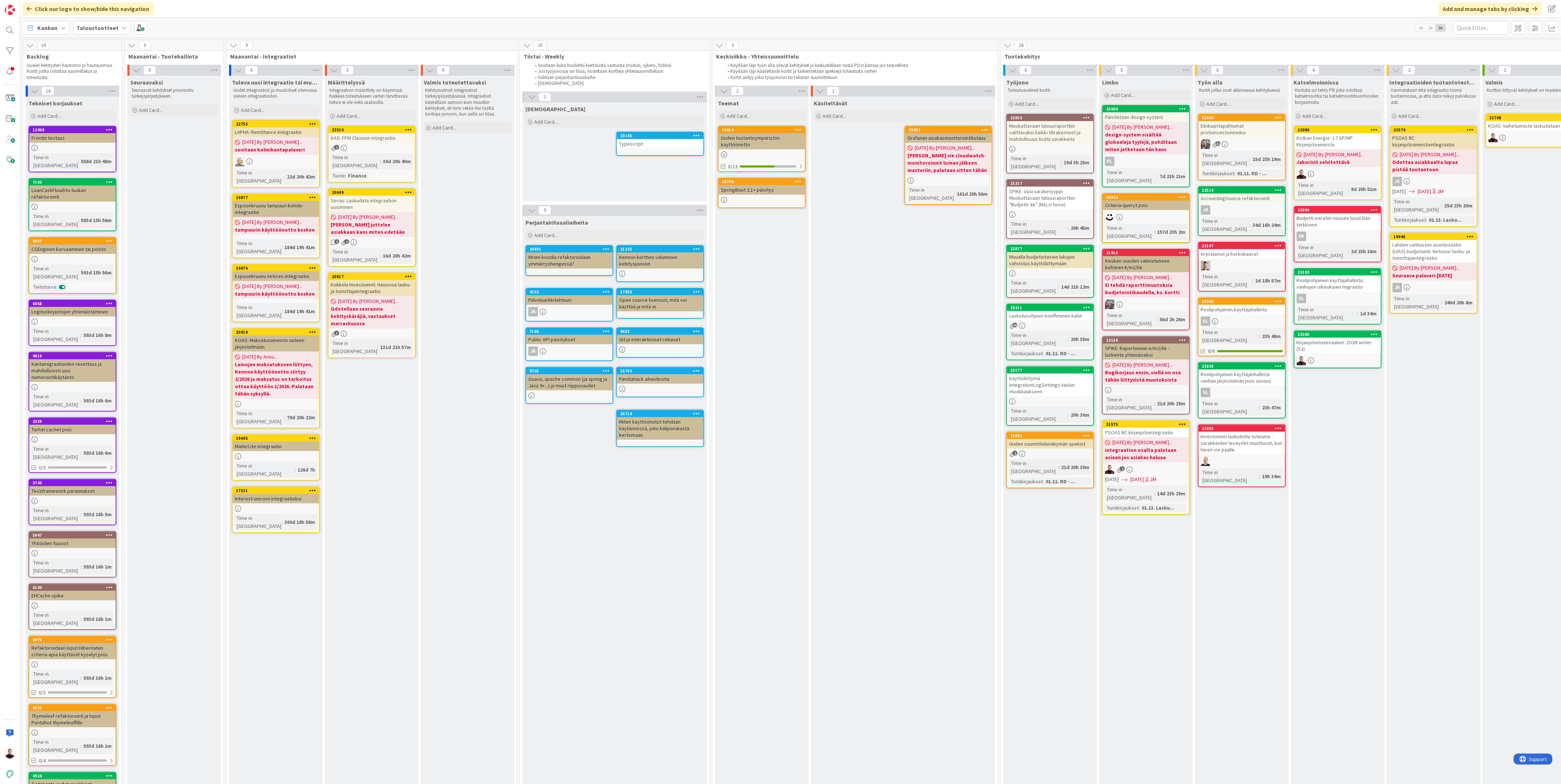
click at [1132, 428] on div "PSOAS BC kirjanpitointegraatio" at bounding box center [1146, 433] width 87 height 10
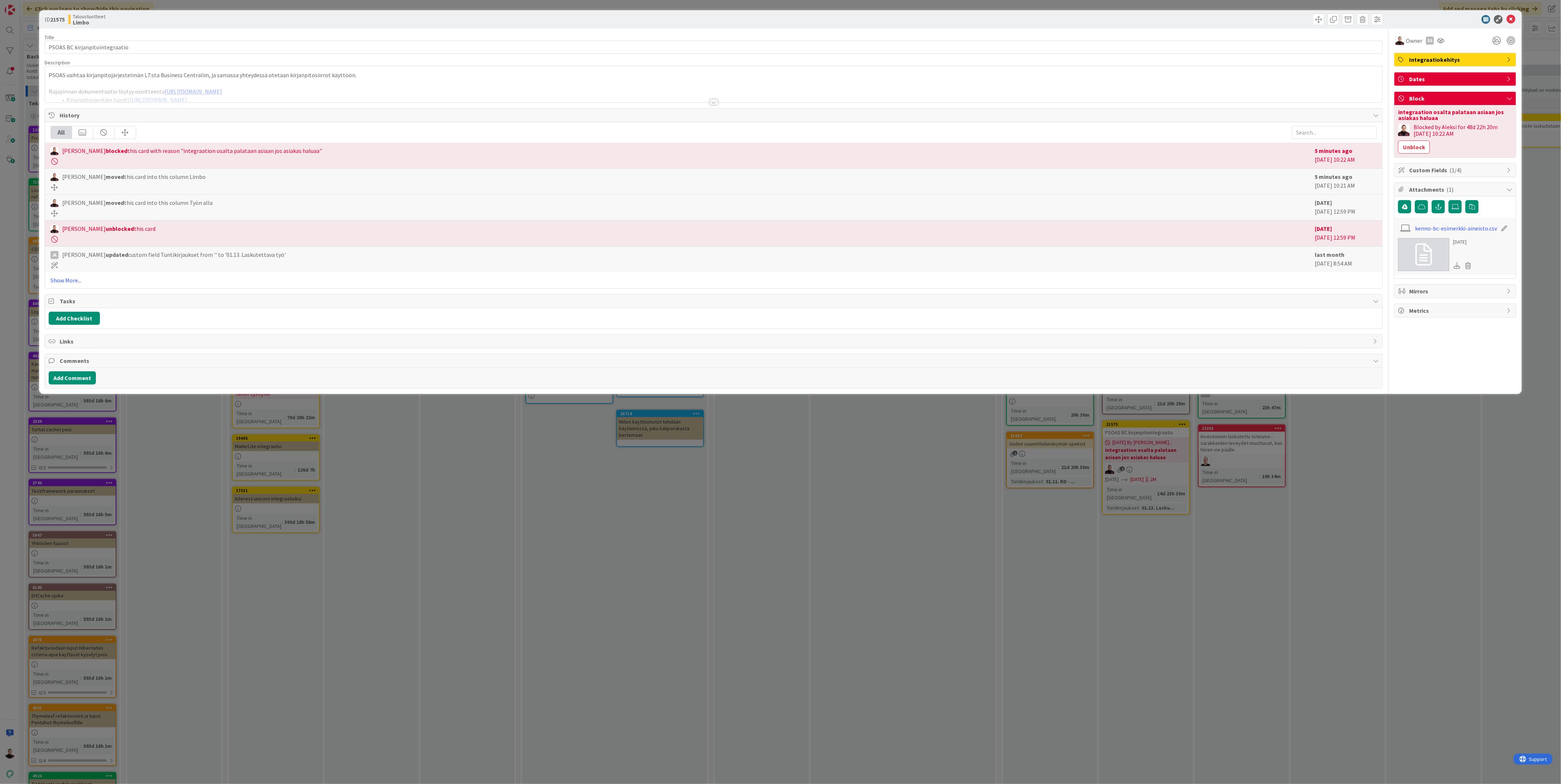
click at [711, 101] on div at bounding box center [713, 102] width 8 height 6
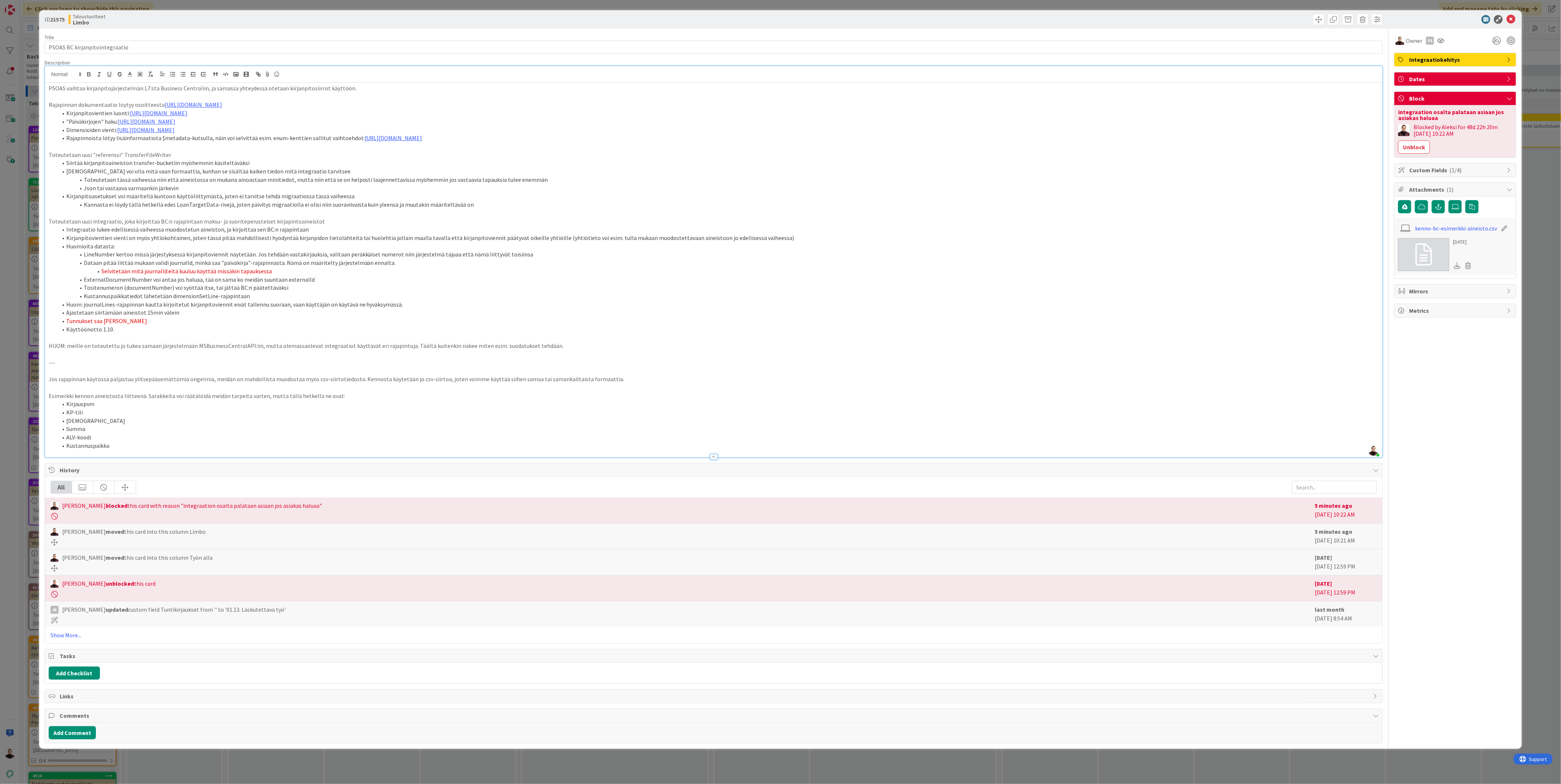
click at [175, 156] on p "Toteutetaan uusi "referenssi" TransferFileWriter" at bounding box center [714, 155] width 1331 height 8
click at [168, 154] on p "Toteutetaan uusi "referenssi" TransferFileWriter: [URL][DOMAIN_NAME]" at bounding box center [714, 155] width 1331 height 8
click at [445, 156] on p "Toteutetaan uusi "referenssi" TransferFileWriter omana taskinaan: [URL][DOMAIN_…" at bounding box center [714, 155] width 1331 height 8
click at [8, 489] on div "ID 21575 Taloustuotteet Limbo Title 30 / 128 PSOAS BC kirjanpitointegraatio Des…" at bounding box center [780, 392] width 1561 height 784
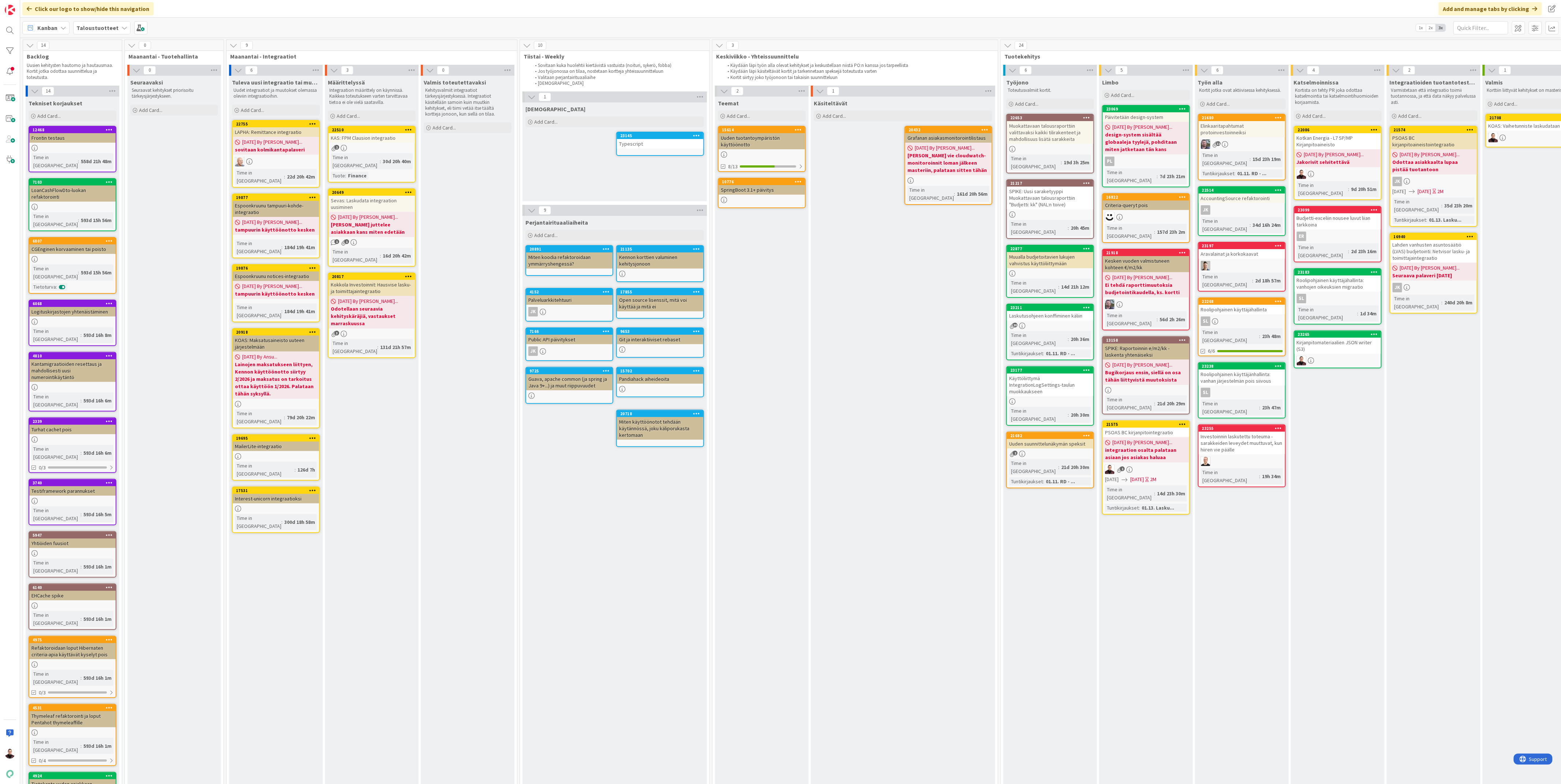
scroll to position [0, 65]
